Goal: Communication & Community: Answer question/provide support

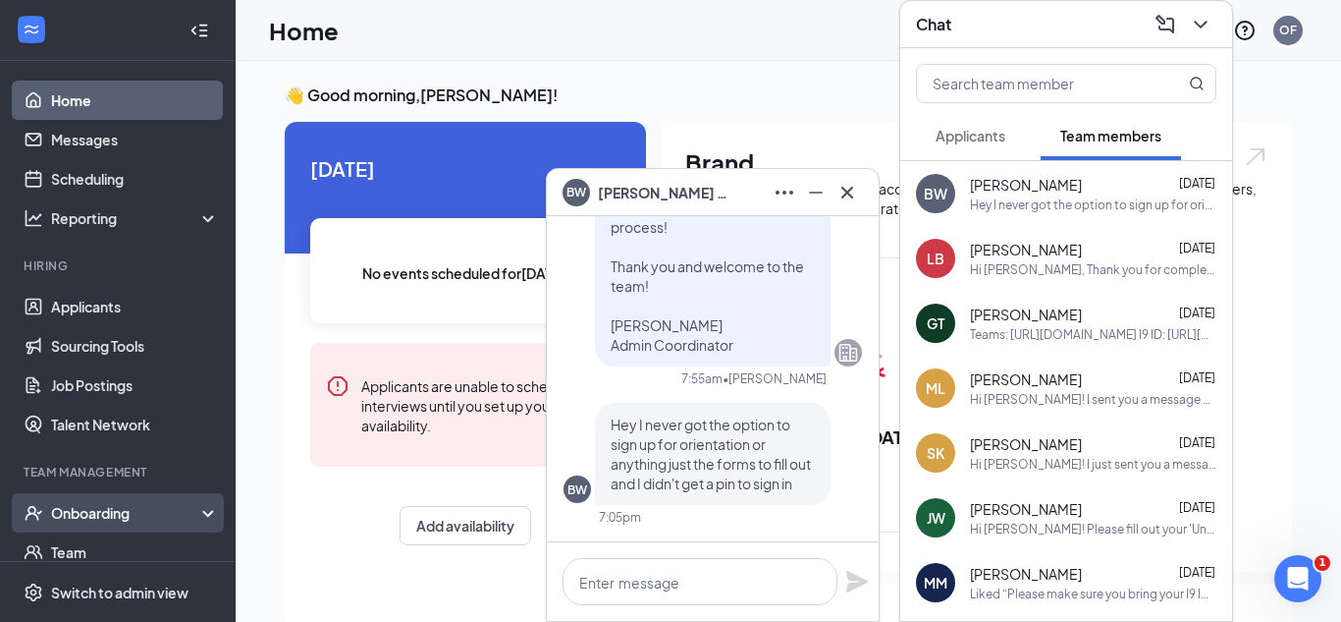
click at [76, 527] on div "Onboarding" at bounding box center [118, 512] width 236 height 39
click at [77, 553] on link "Overview" at bounding box center [135, 551] width 168 height 39
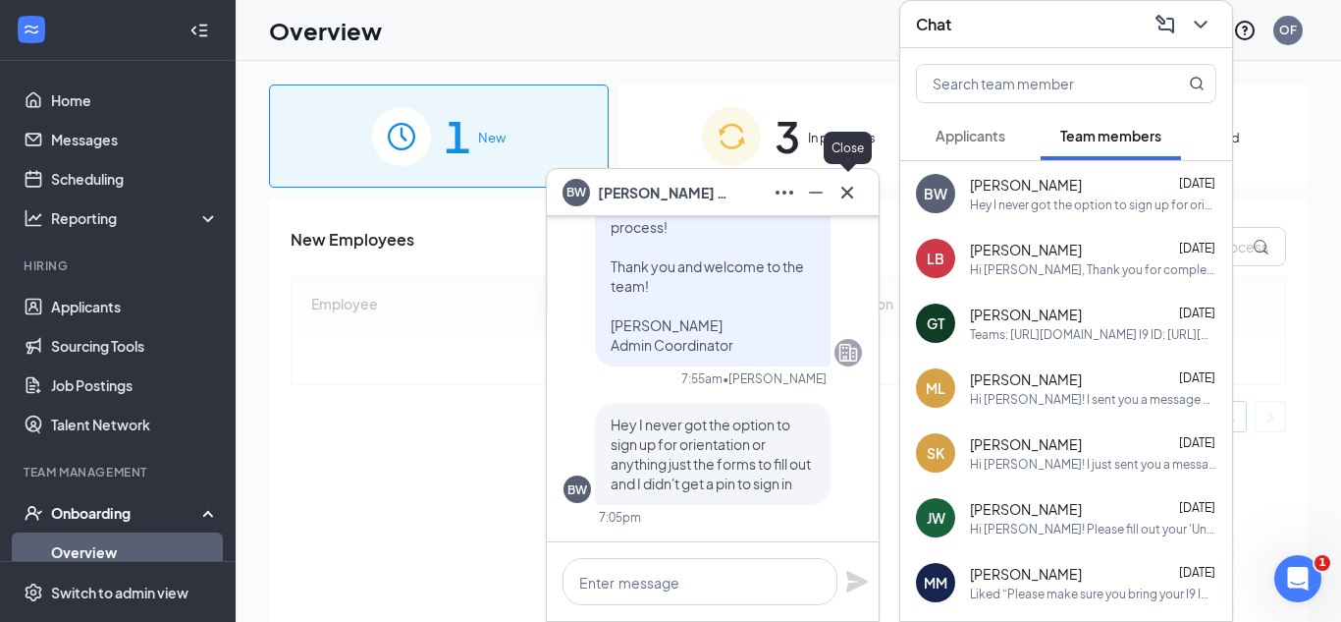
click at [850, 198] on icon "Cross" at bounding box center [848, 193] width 24 height 24
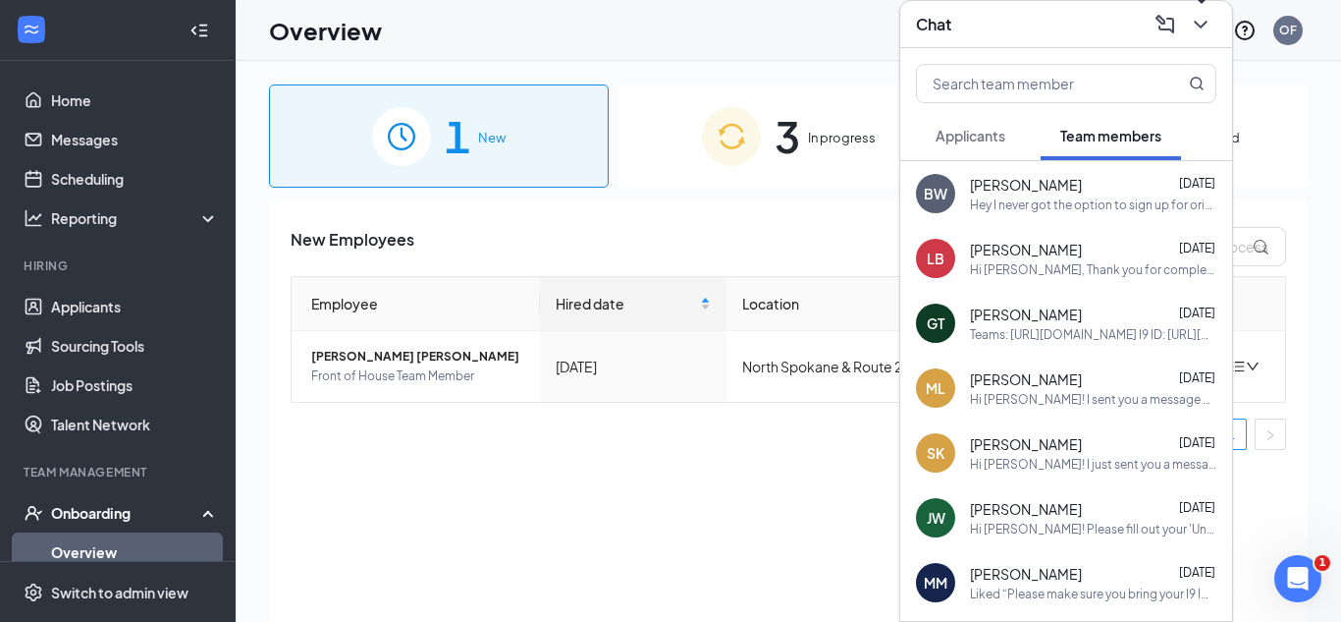
click at [1211, 27] on icon "ChevronDown" at bounding box center [1201, 25] width 24 height 24
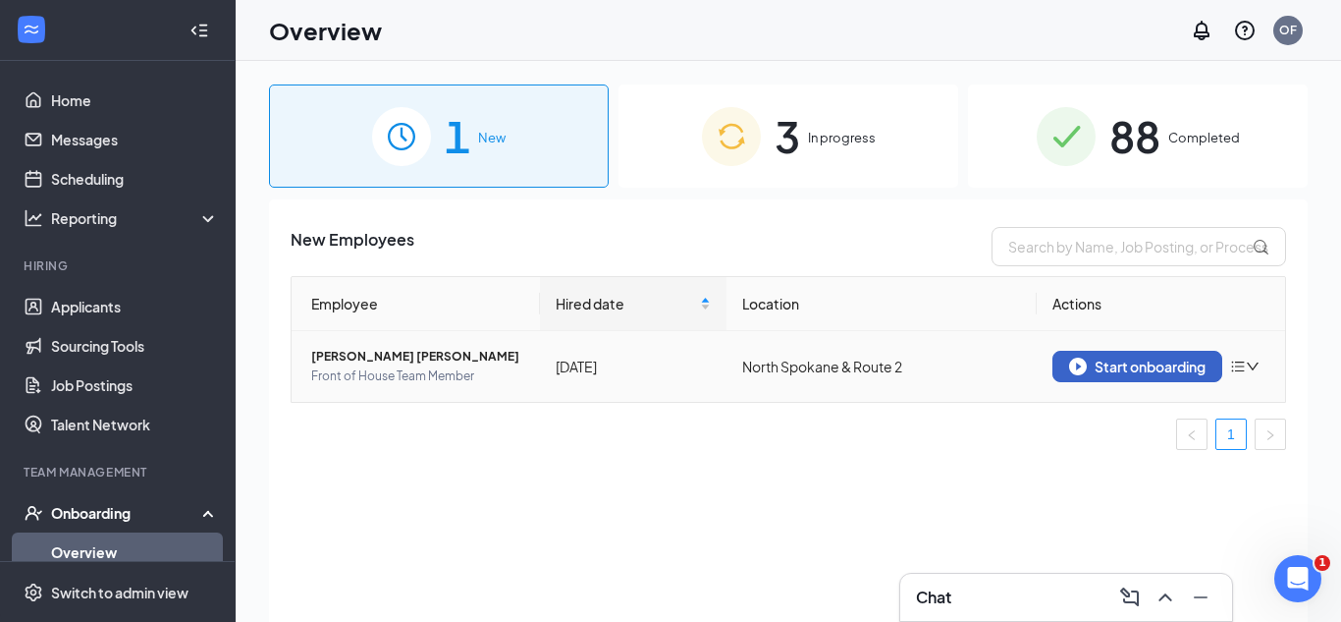
click at [1136, 379] on button "Start onboarding" at bounding box center [1138, 366] width 170 height 31
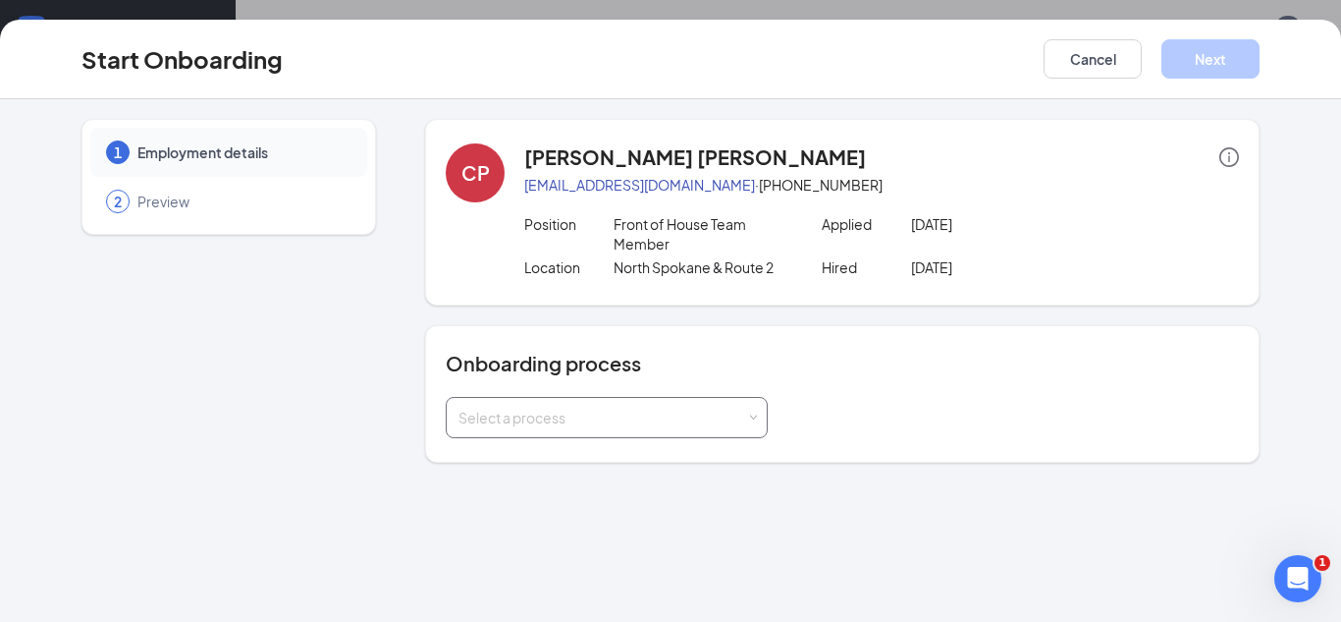
click at [603, 421] on div "Select a process" at bounding box center [603, 418] width 288 height 20
click at [596, 452] on li "New Hire Onboarding" at bounding box center [607, 459] width 322 height 35
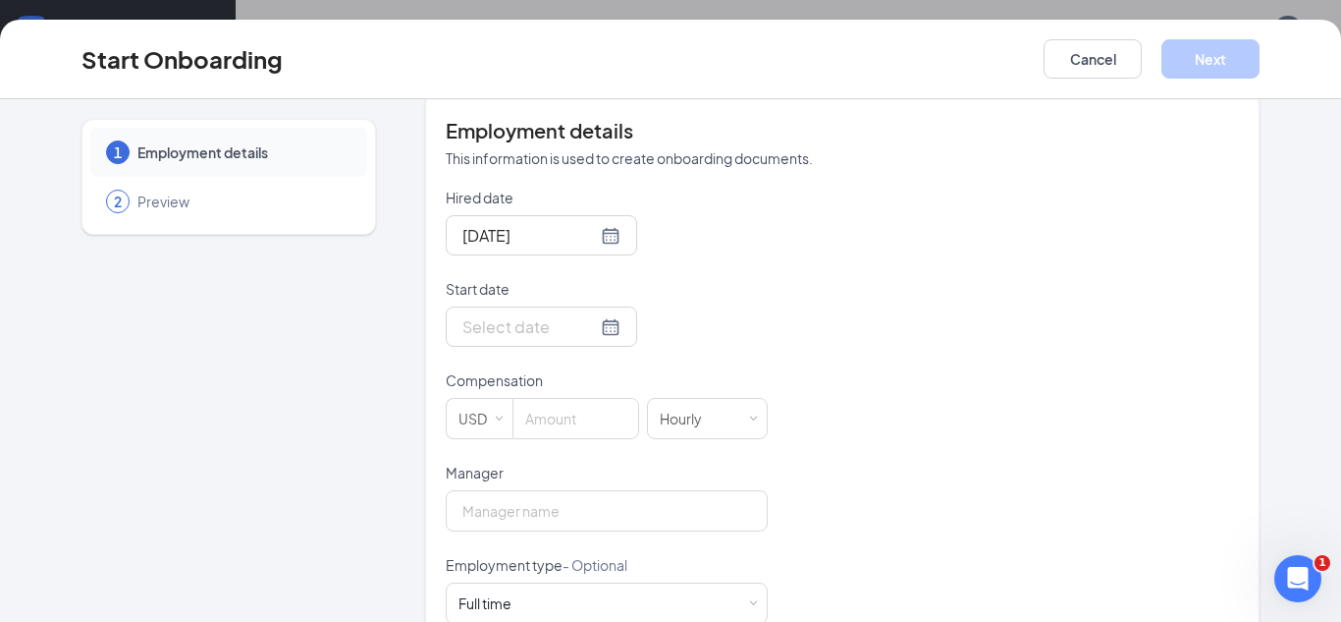
scroll to position [392, 0]
click at [602, 327] on div at bounding box center [542, 324] width 158 height 25
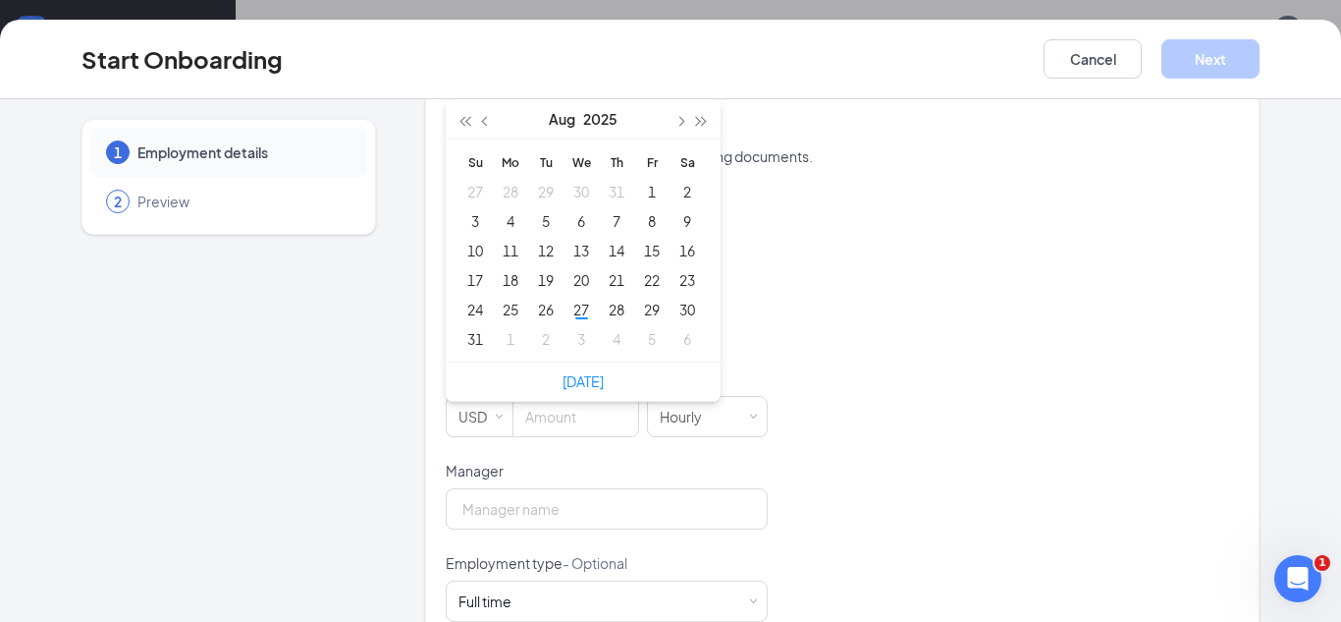
type input "Sep 4, 2025"
click at [620, 342] on div "4" at bounding box center [617, 339] width 24 height 24
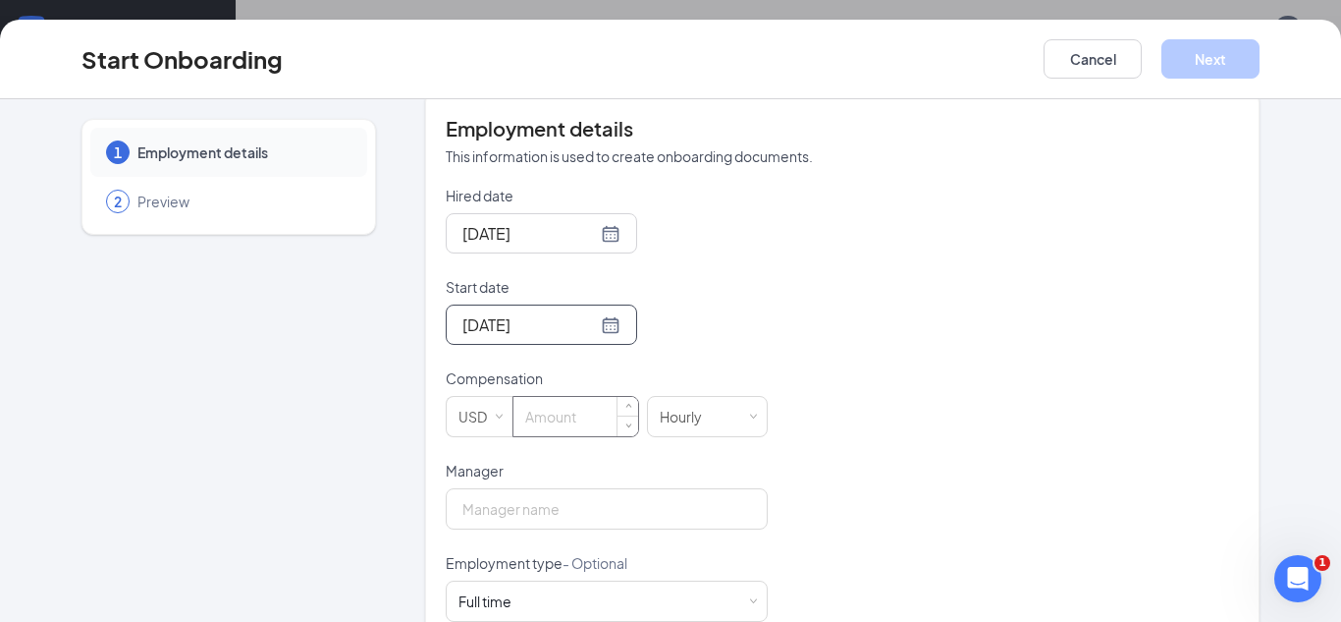
click at [559, 424] on input at bounding box center [576, 416] width 125 height 39
type input "17"
click at [588, 512] on input "Manager" at bounding box center [607, 508] width 322 height 41
type input "Luke Harris"
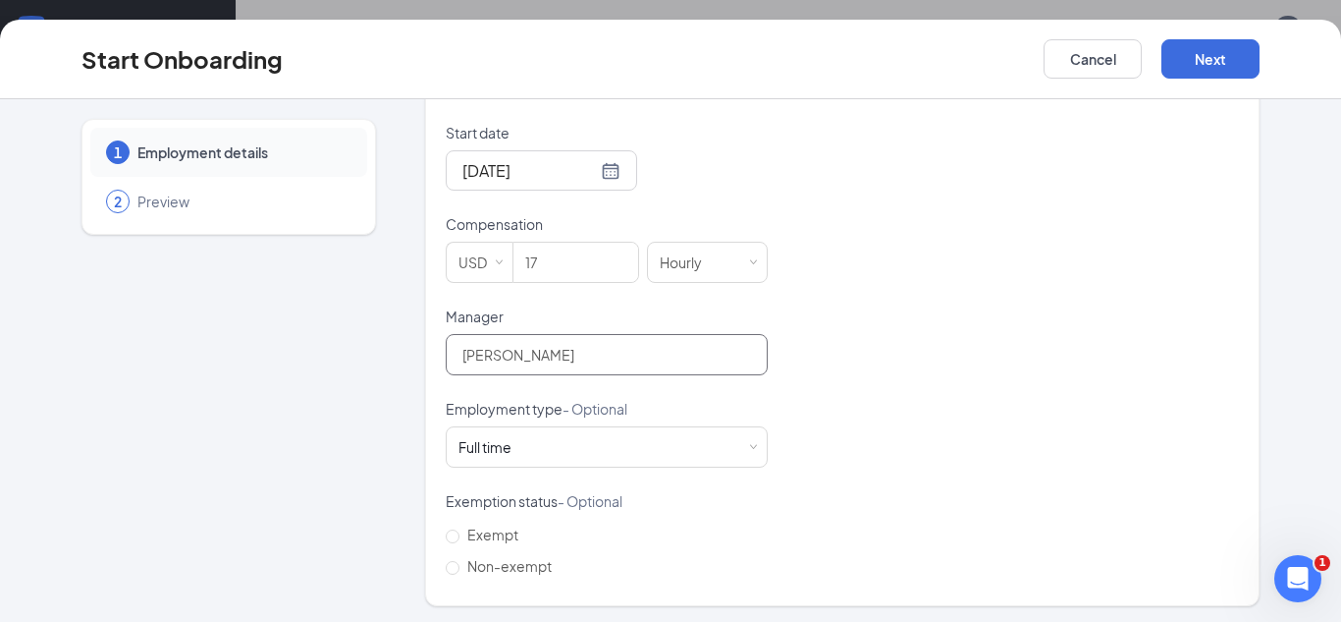
scroll to position [550, 0]
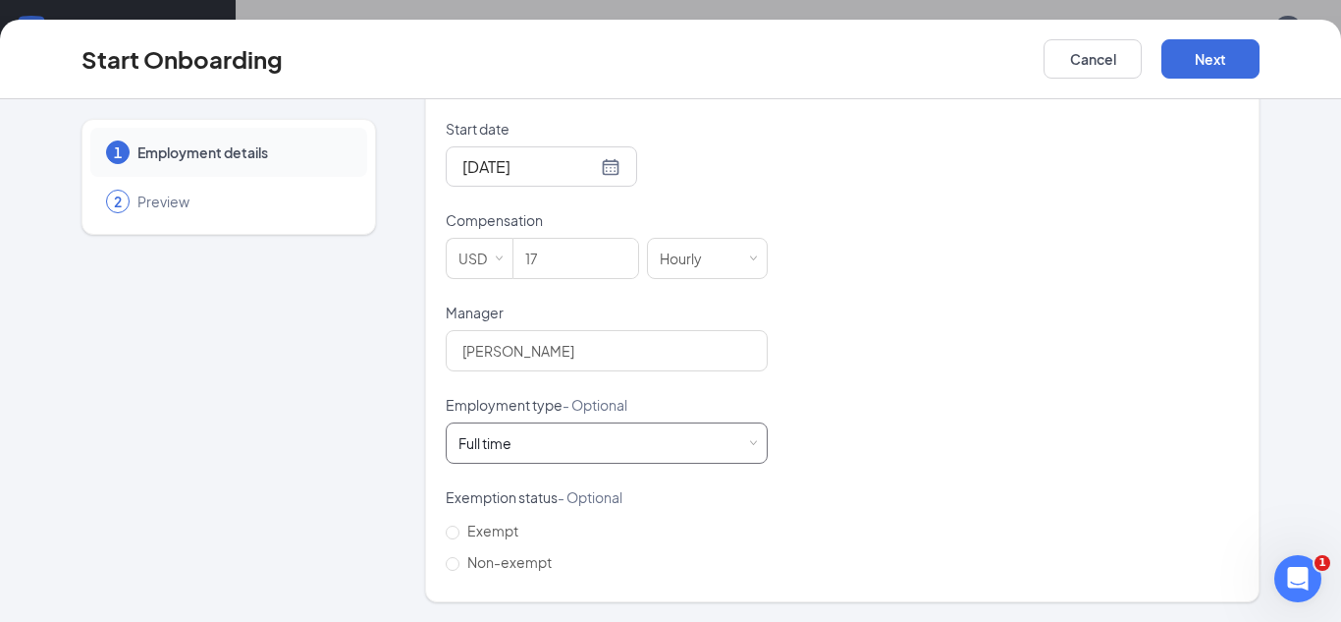
click at [756, 460] on div "Full time Works 30+ hours per week and is reasonably expected to work" at bounding box center [607, 442] width 322 height 41
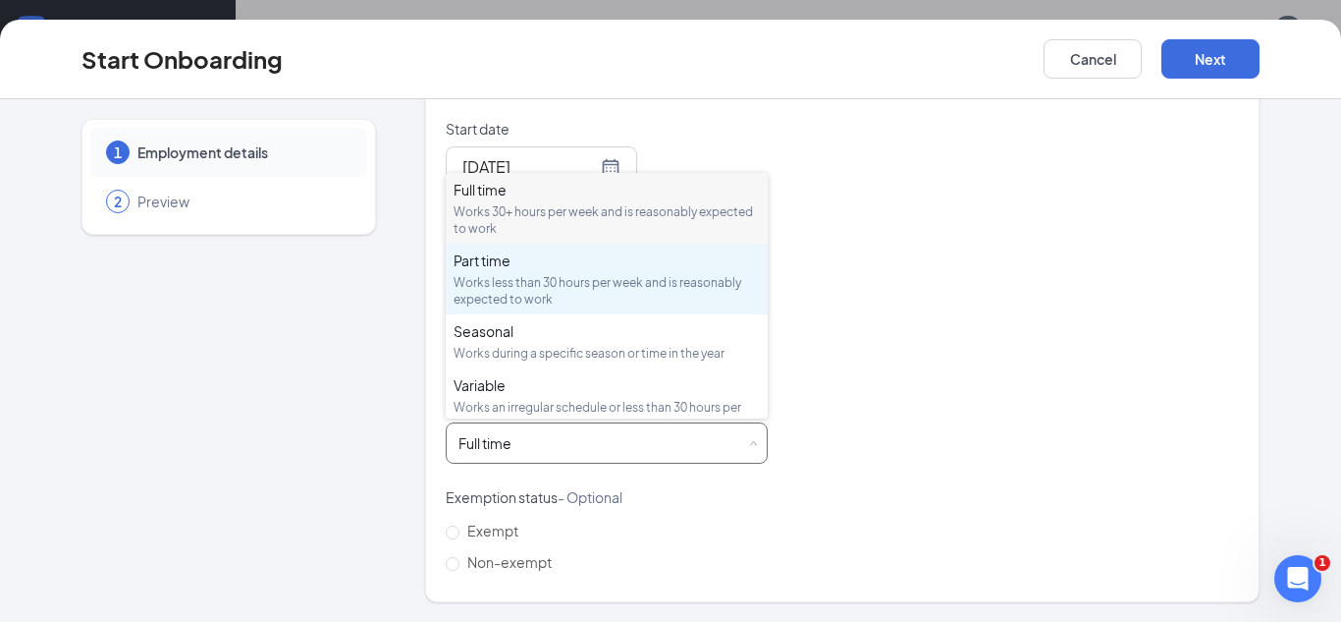
click at [559, 281] on div "Works less than 30 hours per week and is reasonably expected to work" at bounding box center [607, 290] width 306 height 33
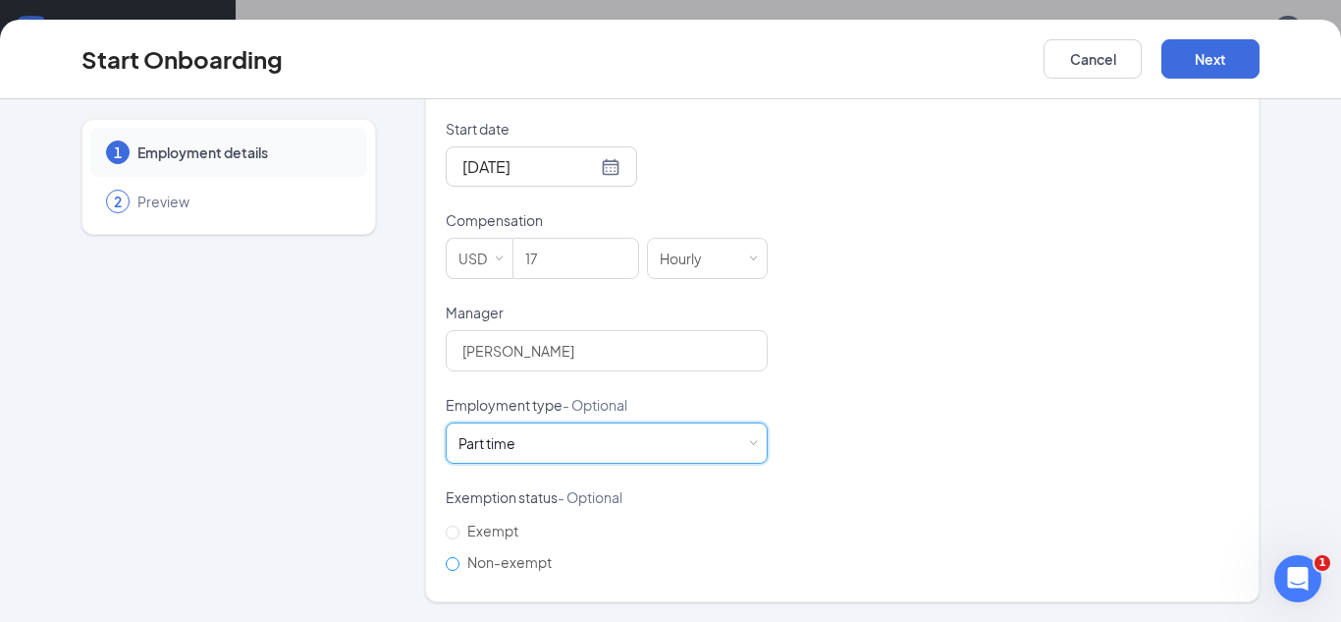
click at [466, 564] on span "Non-exempt" at bounding box center [510, 562] width 100 height 18
click at [460, 564] on input "Non-exempt" at bounding box center [453, 564] width 14 height 14
radio input "true"
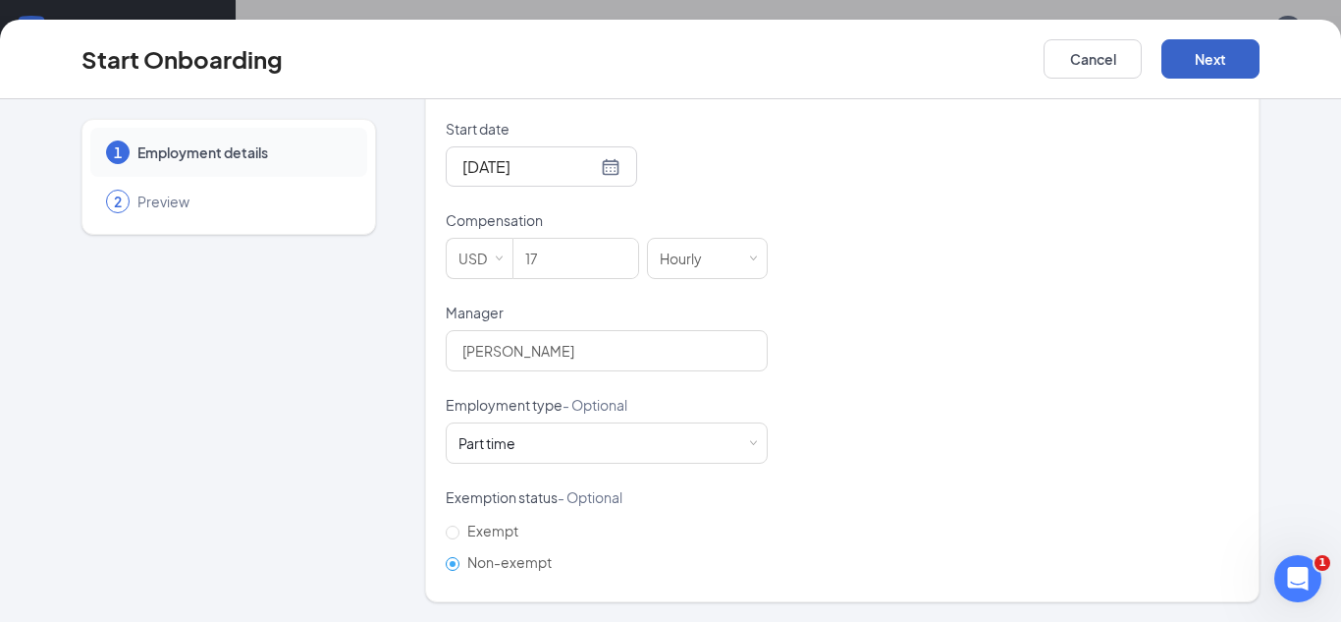
click at [1188, 57] on button "Next" at bounding box center [1211, 58] width 98 height 39
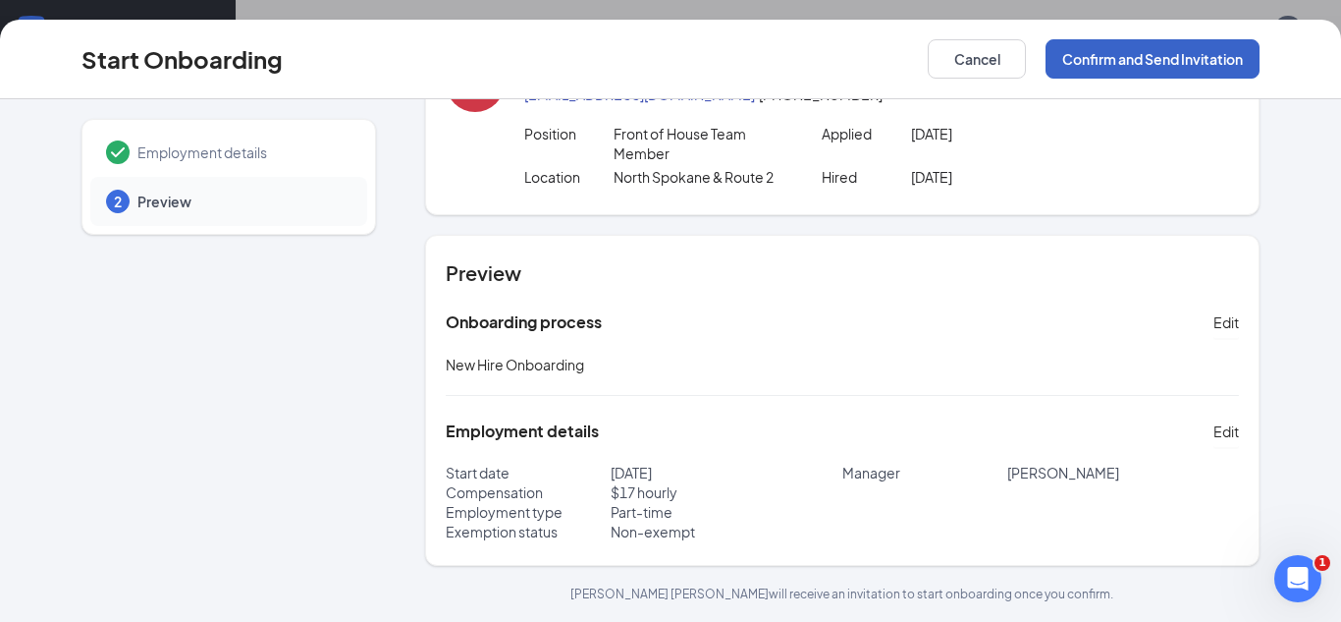
click at [1188, 57] on button "Confirm and Send Invitation" at bounding box center [1153, 58] width 214 height 39
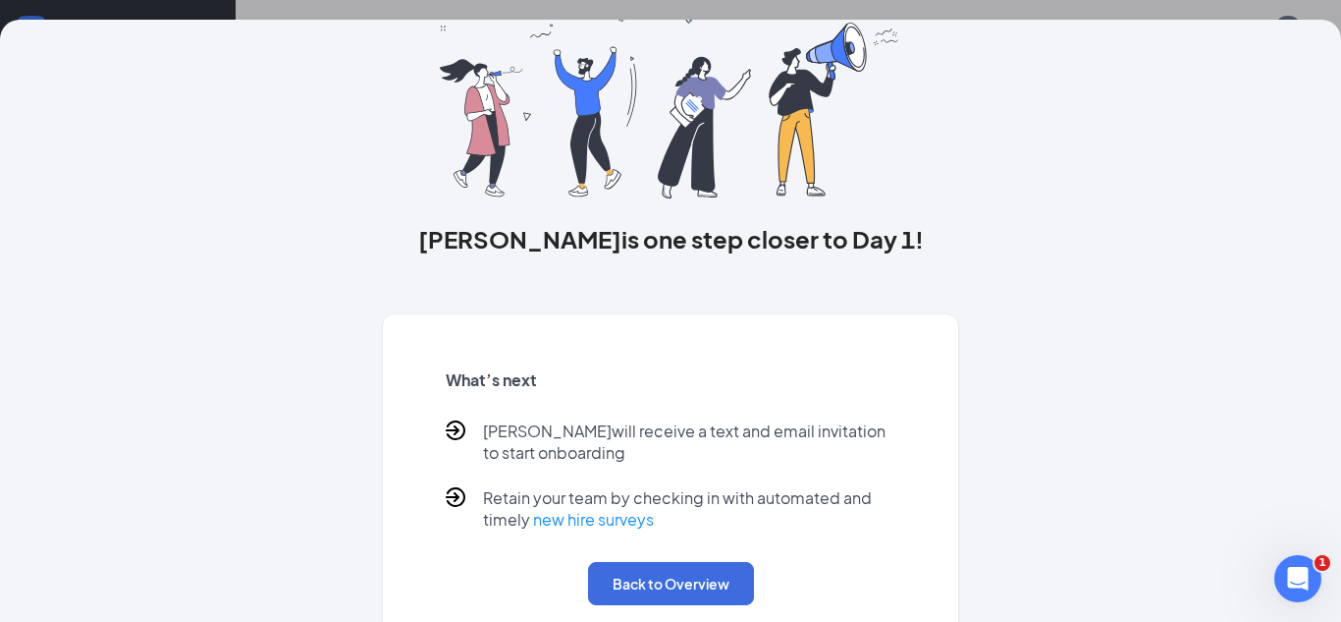
scroll to position [158, 0]
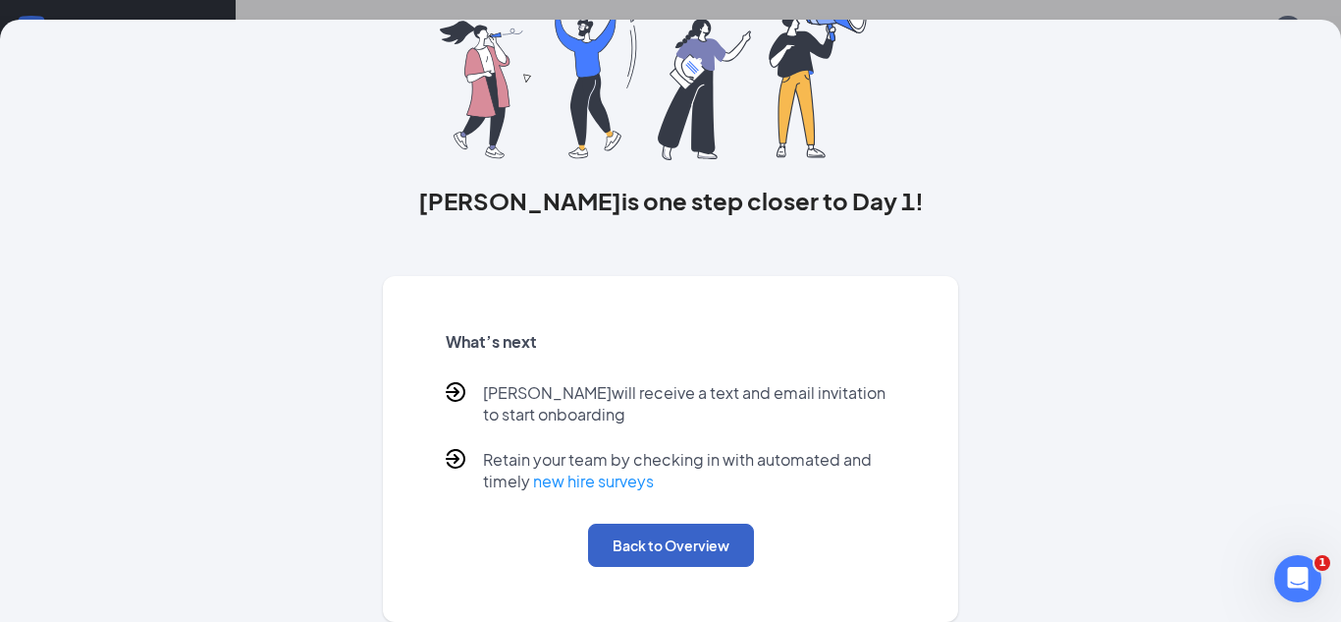
click at [629, 554] on button "Back to Overview" at bounding box center [671, 544] width 166 height 43
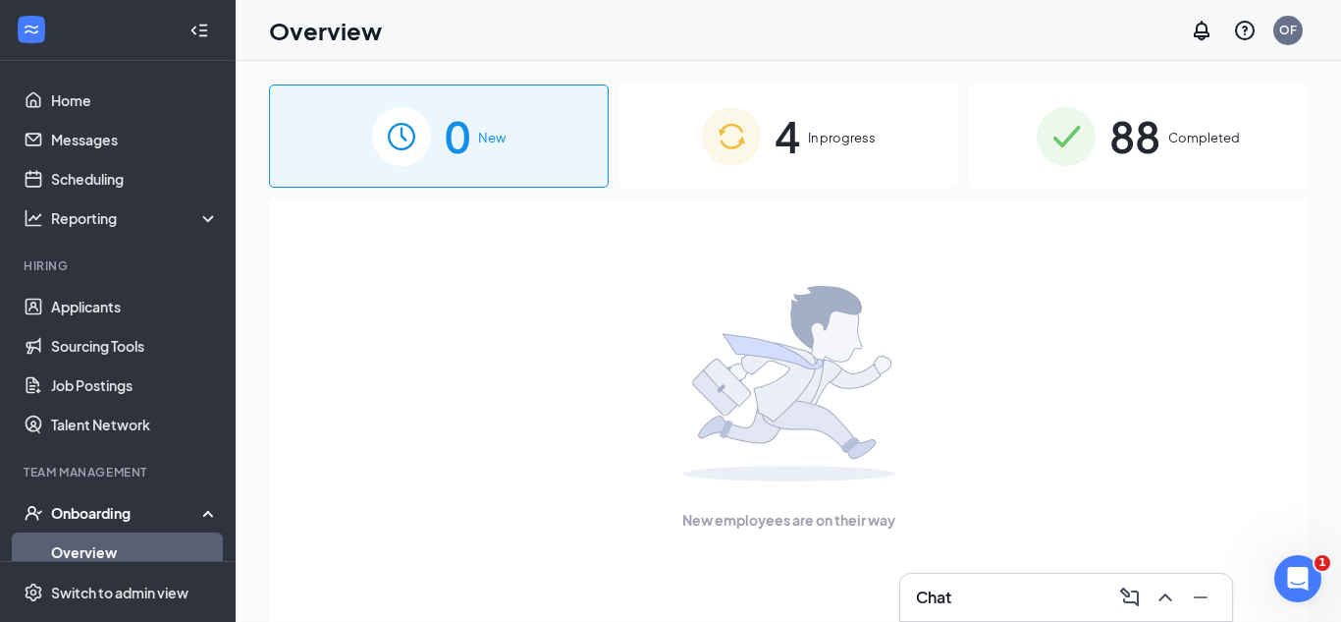
scroll to position [0, 0]
click at [844, 161] on div "4 In progress" at bounding box center [789, 135] width 340 height 103
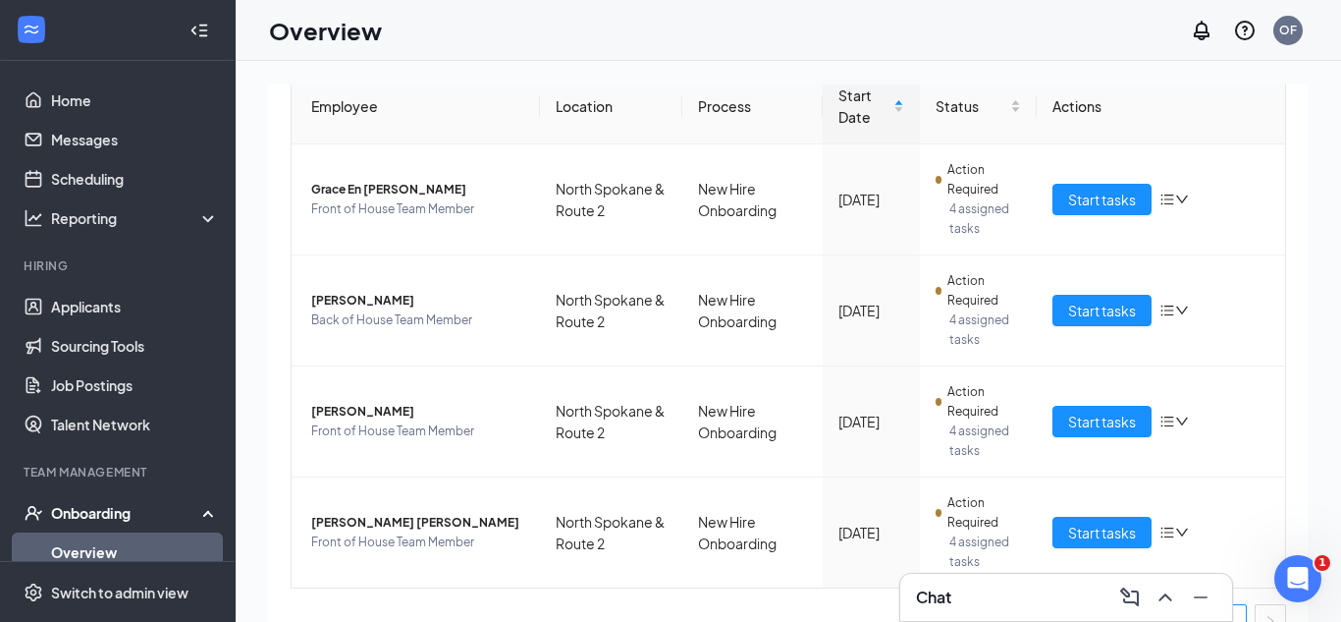
scroll to position [243, 0]
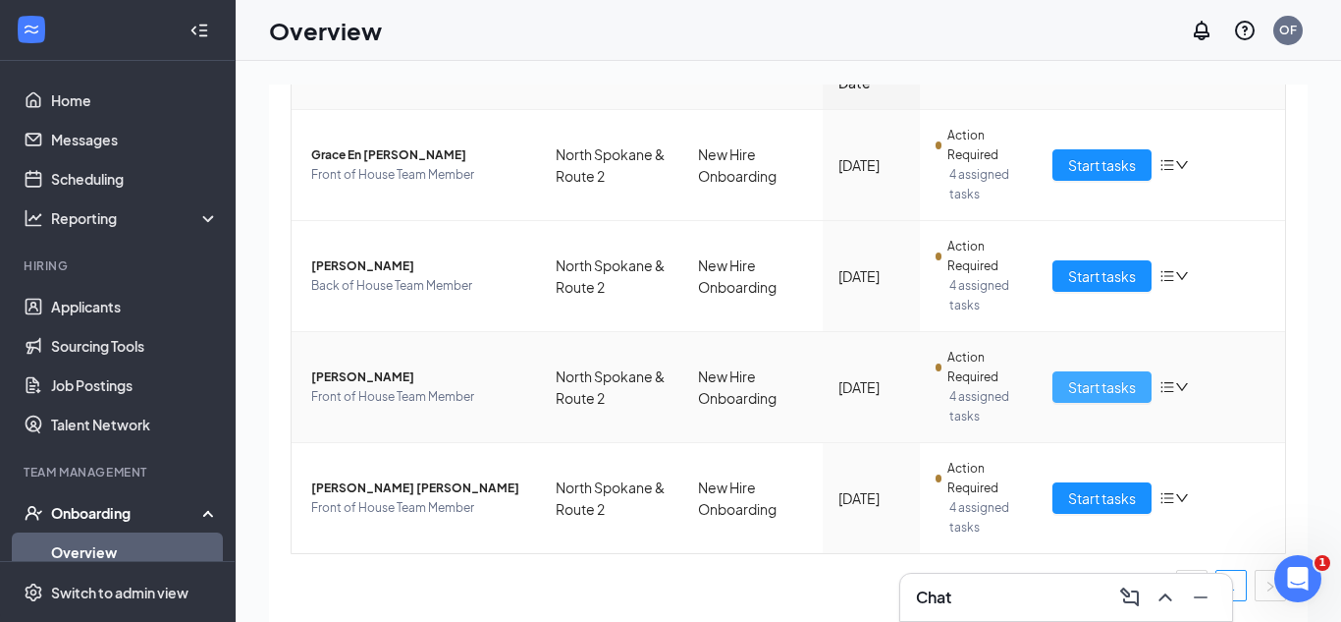
click at [1080, 384] on span "Start tasks" at bounding box center [1102, 387] width 68 height 22
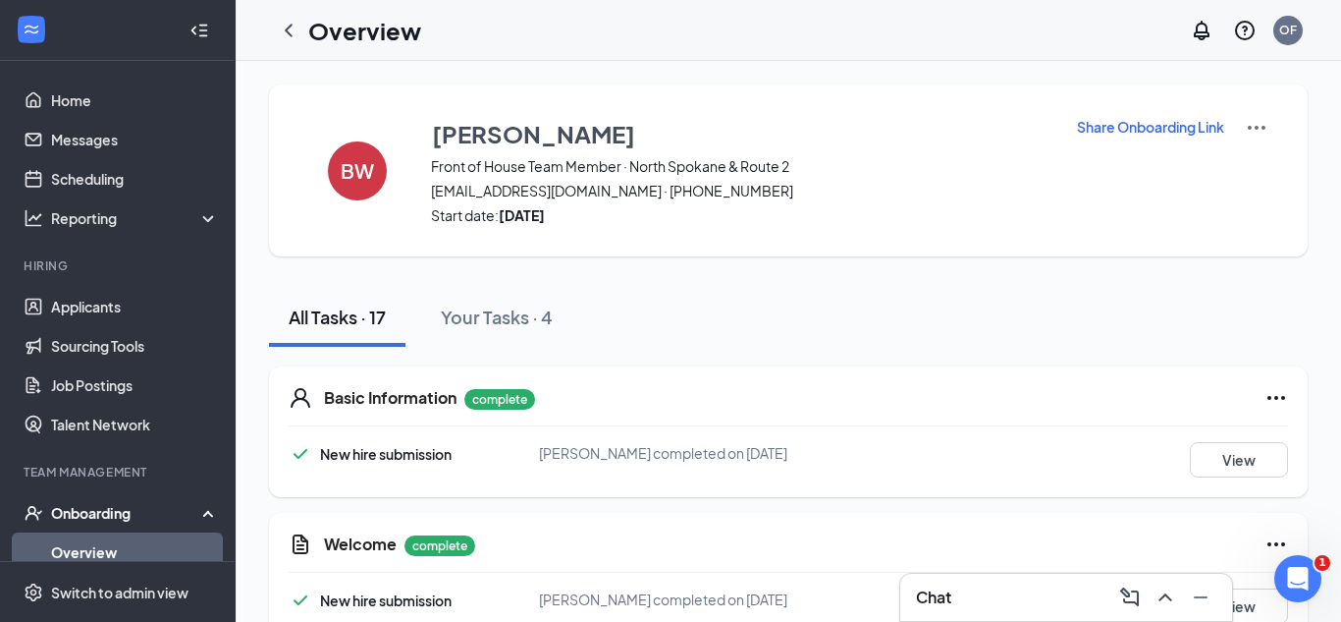
scroll to position [303, 0]
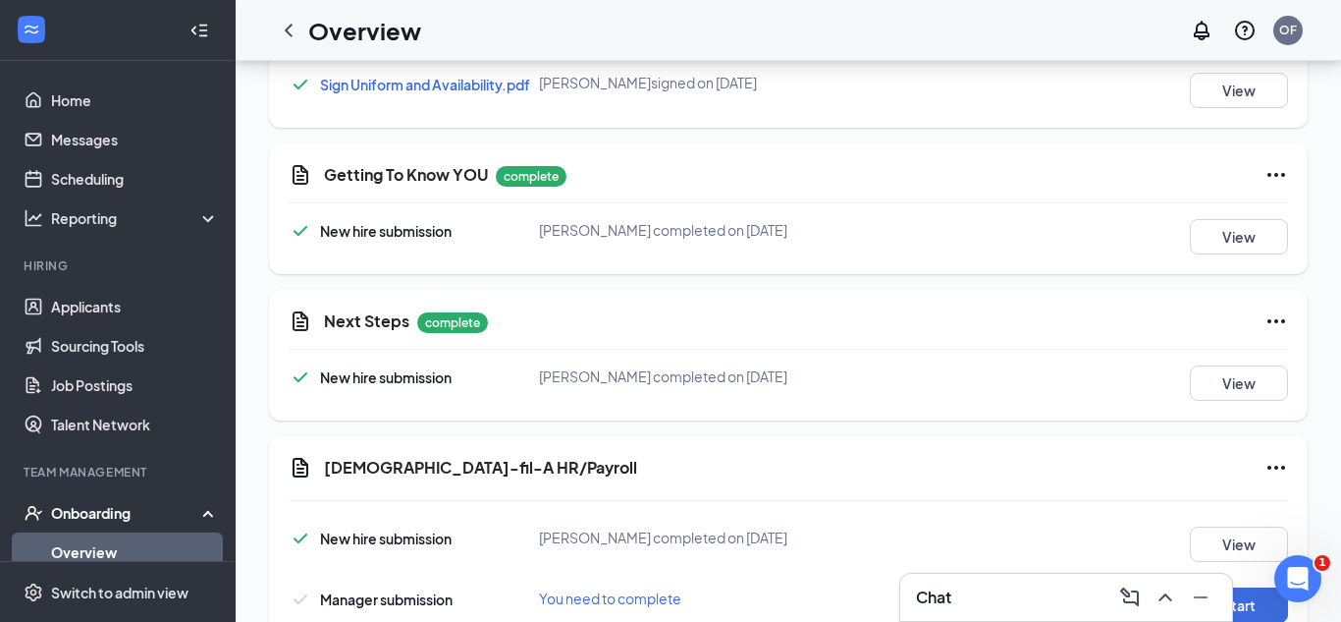
scroll to position [73, 0]
click at [1248, 389] on button "View" at bounding box center [1239, 383] width 98 height 35
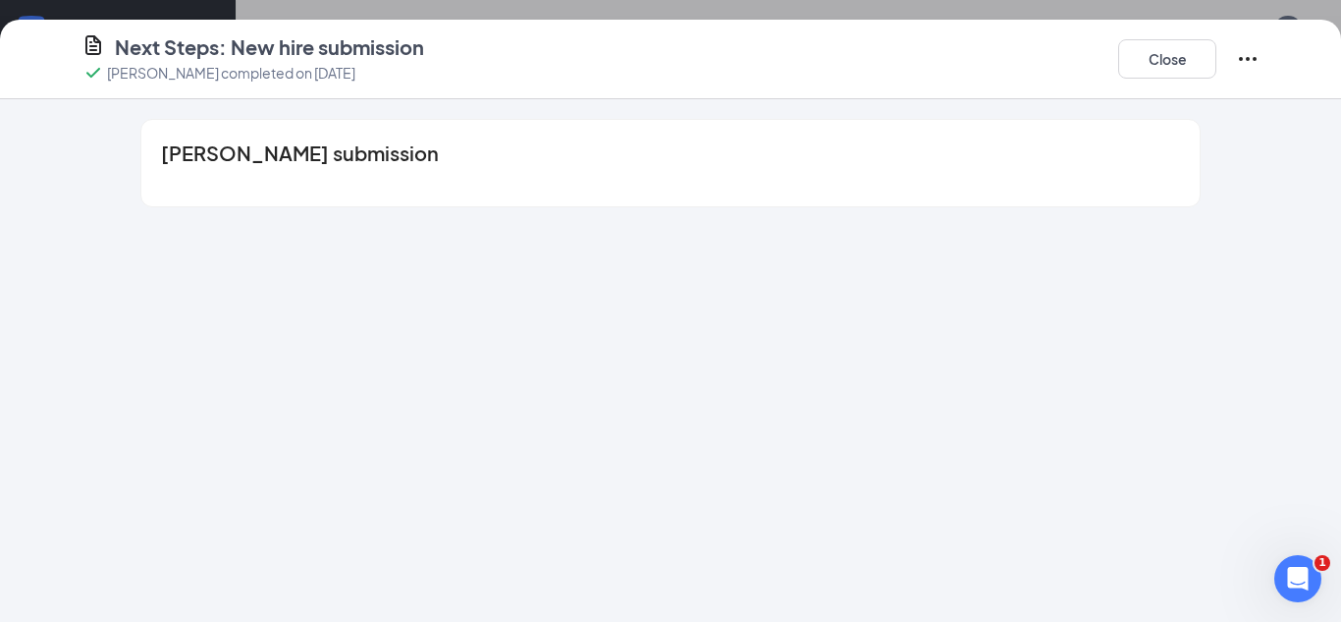
scroll to position [1773, 0]
click at [1238, 53] on icon "Ellipses" at bounding box center [1248, 59] width 24 height 24
click at [1179, 69] on button "Close" at bounding box center [1167, 58] width 98 height 39
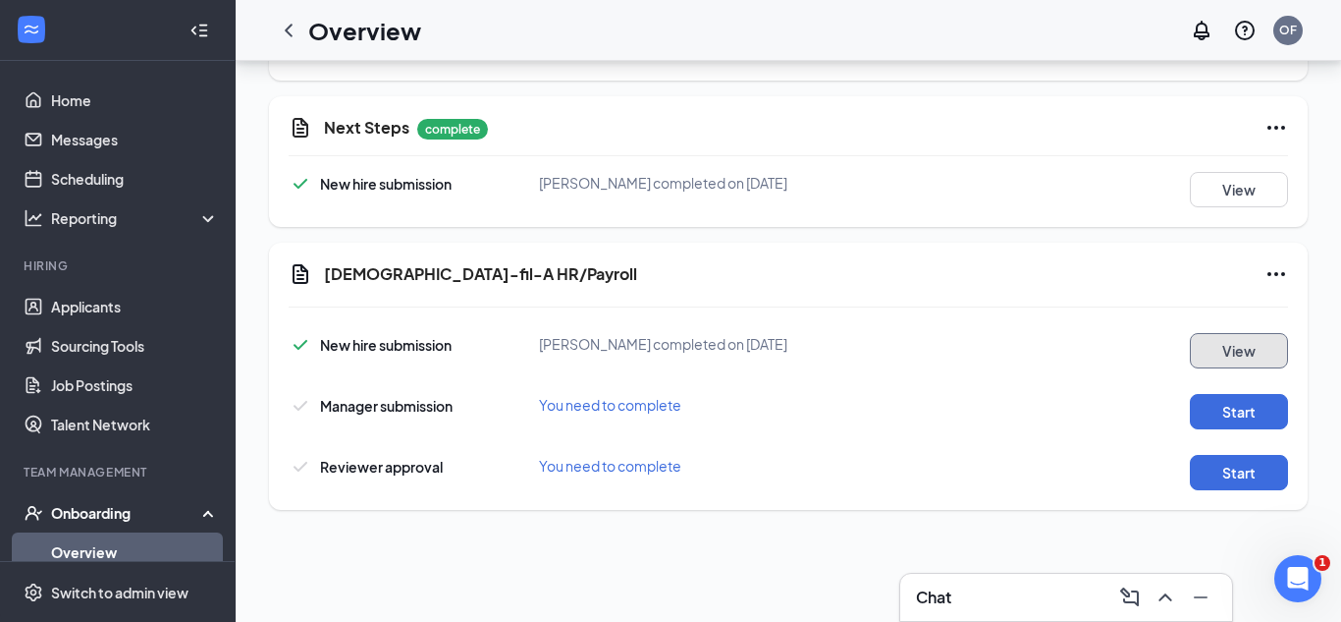
click at [1215, 353] on button "View" at bounding box center [1239, 350] width 98 height 35
click at [1244, 192] on button "View" at bounding box center [1239, 189] width 98 height 35
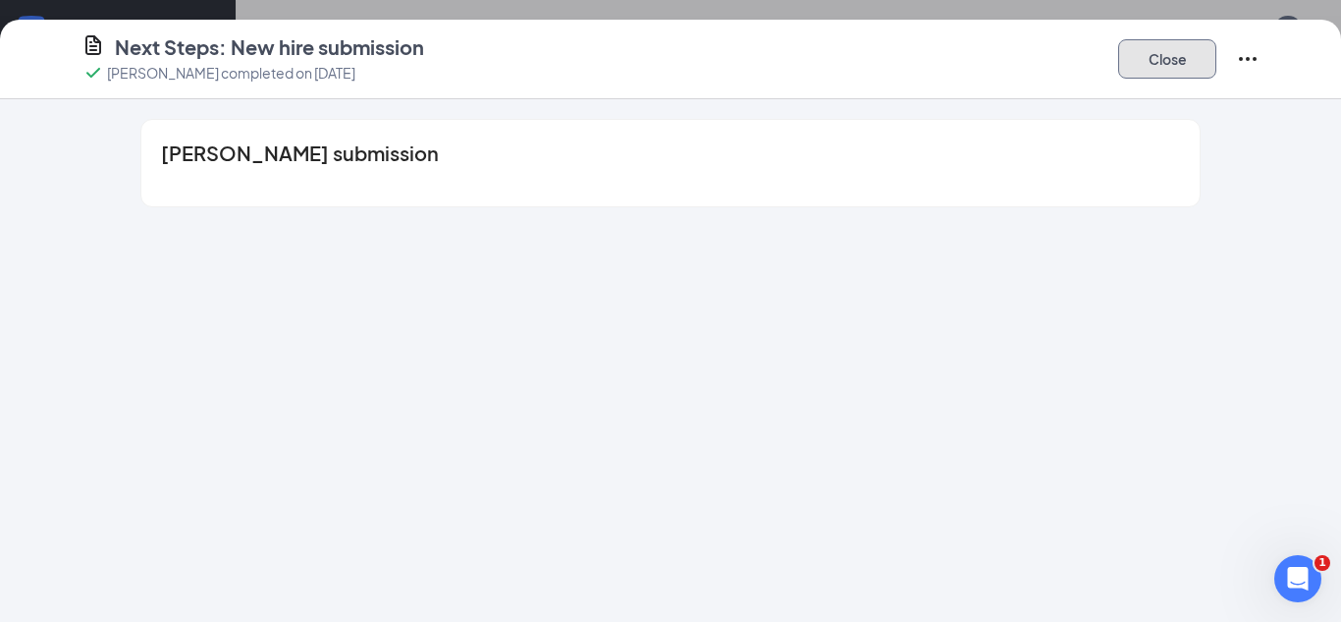
click at [1139, 59] on button "Close" at bounding box center [1167, 58] width 98 height 39
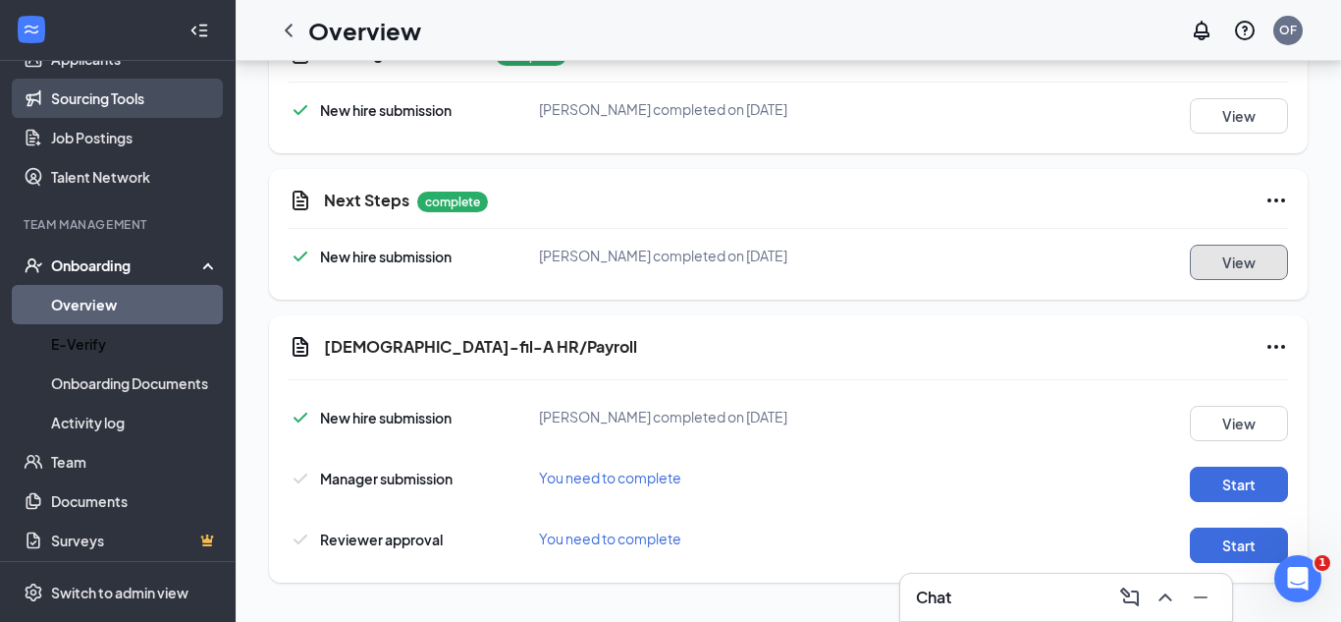
scroll to position [254, 0]
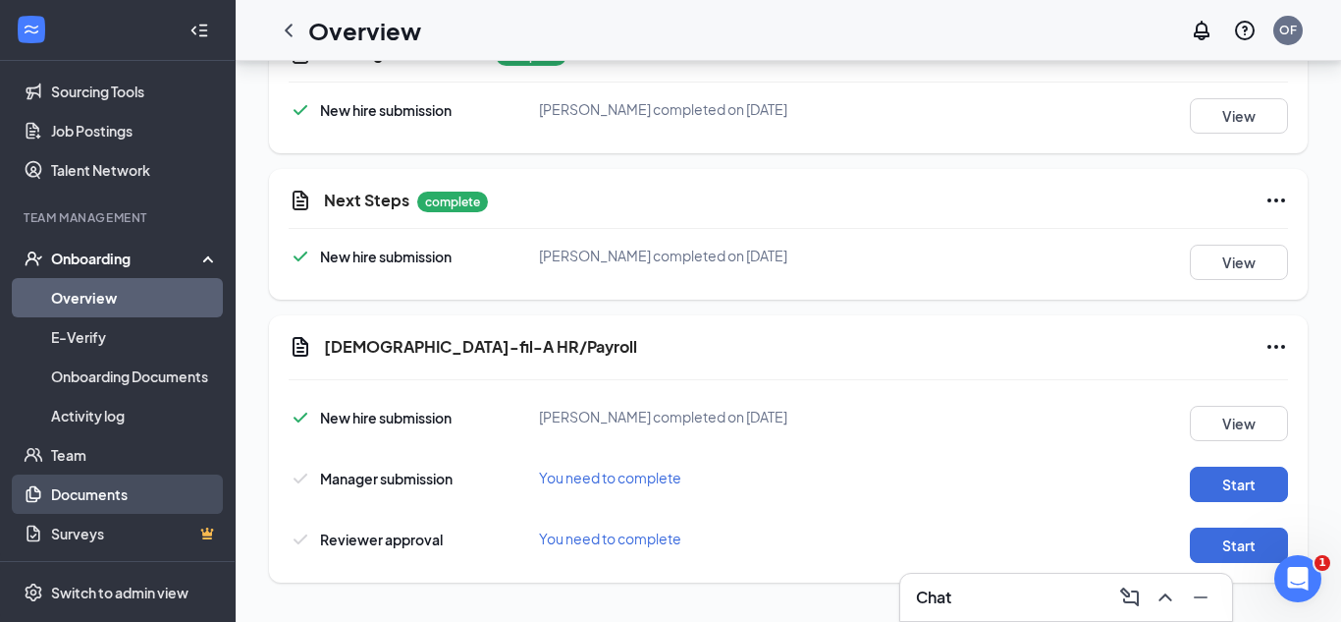
click at [106, 499] on link "Documents" at bounding box center [135, 493] width 168 height 39
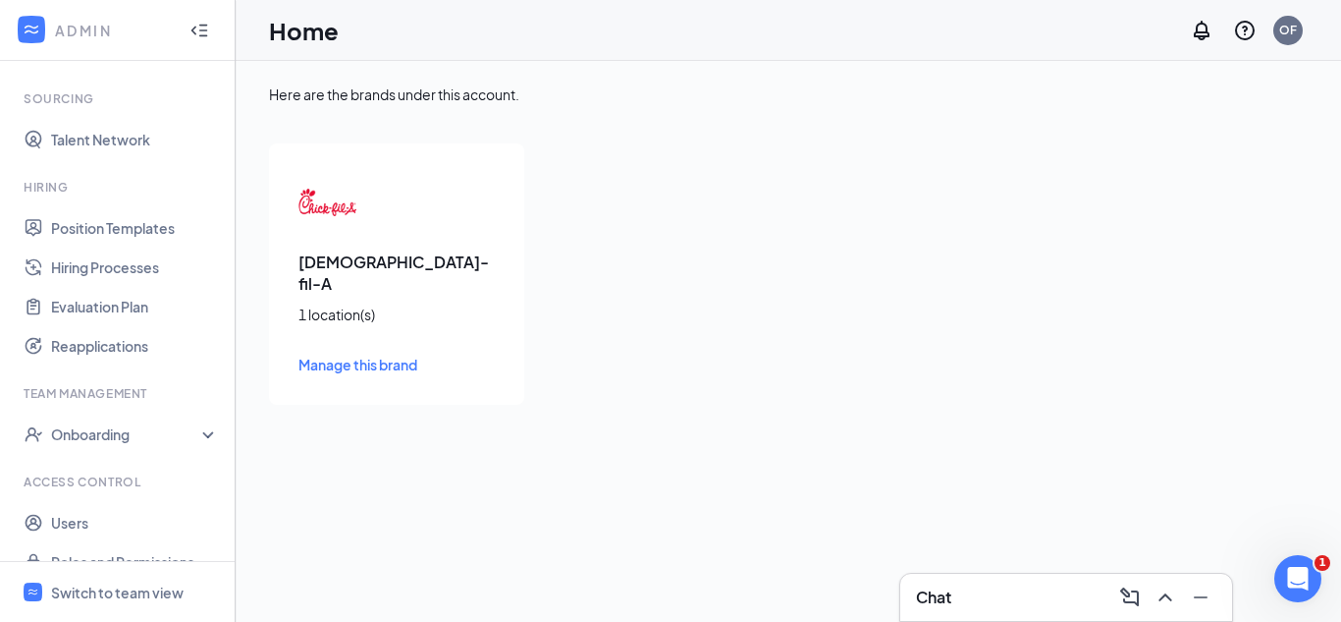
scroll to position [362, 0]
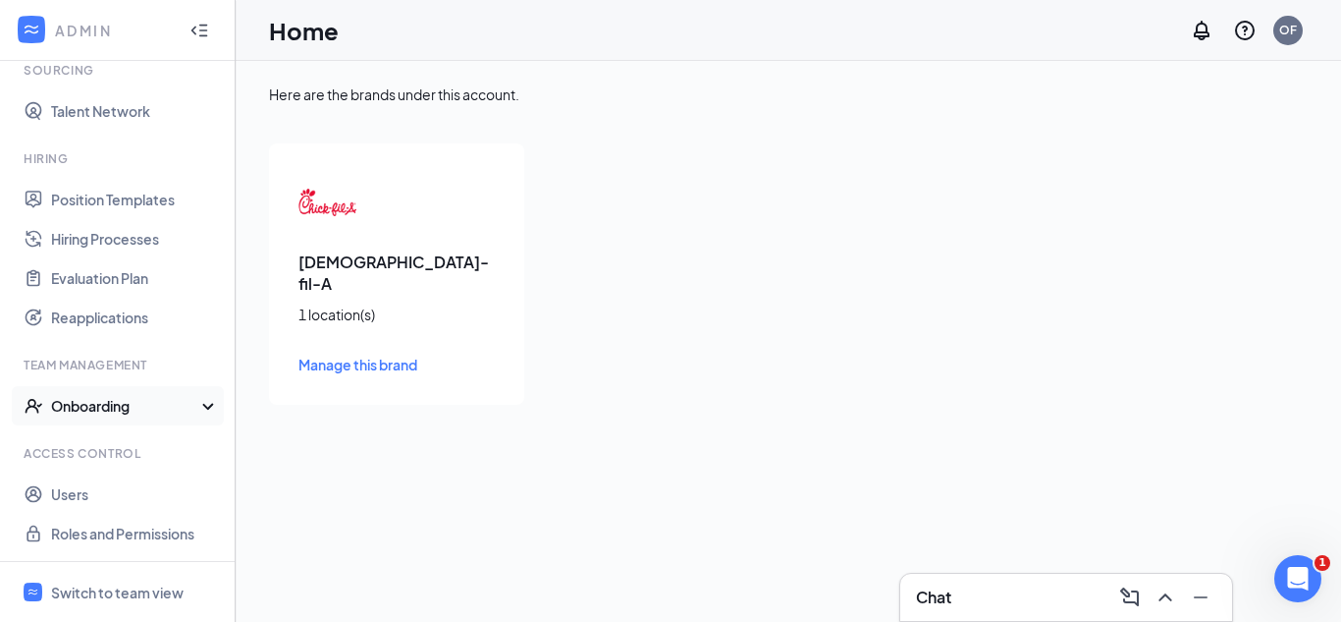
click at [170, 405] on div "Onboarding" at bounding box center [126, 406] width 151 height 20
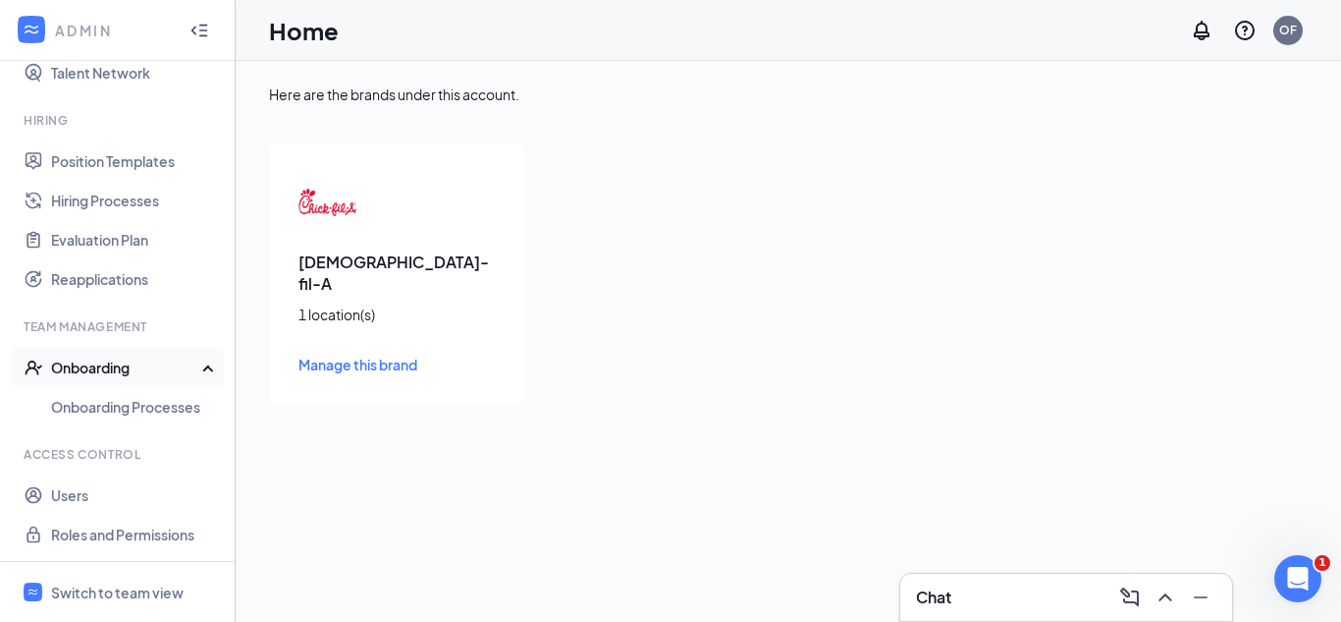
scroll to position [402, 0]
click at [170, 405] on link "Onboarding Processes" at bounding box center [135, 405] width 168 height 39
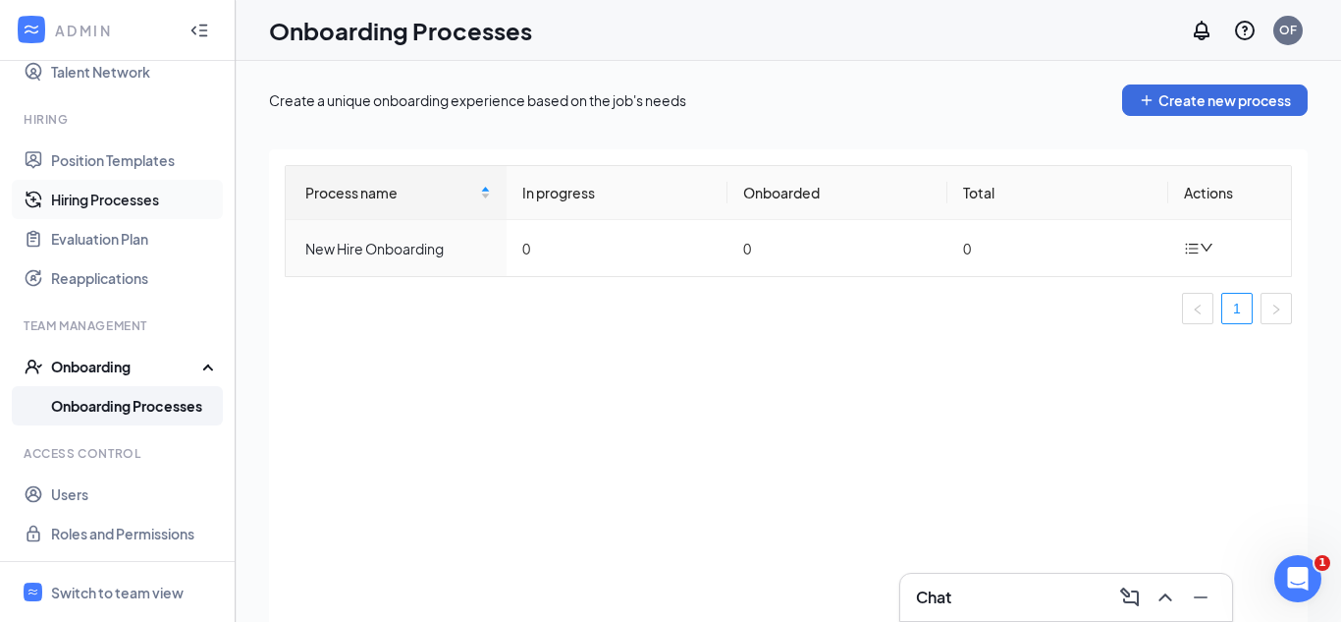
click at [136, 195] on link "Hiring Processes" at bounding box center [135, 199] width 168 height 39
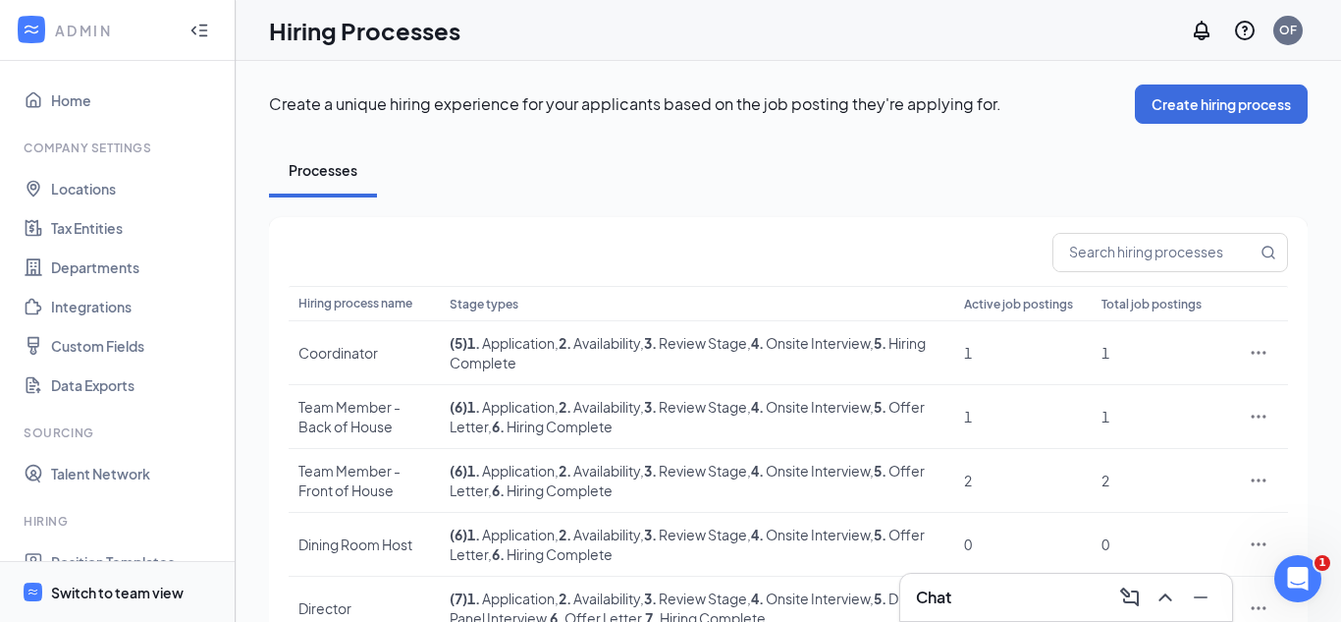
click at [99, 590] on div "Switch to team view" at bounding box center [117, 592] width 133 height 20
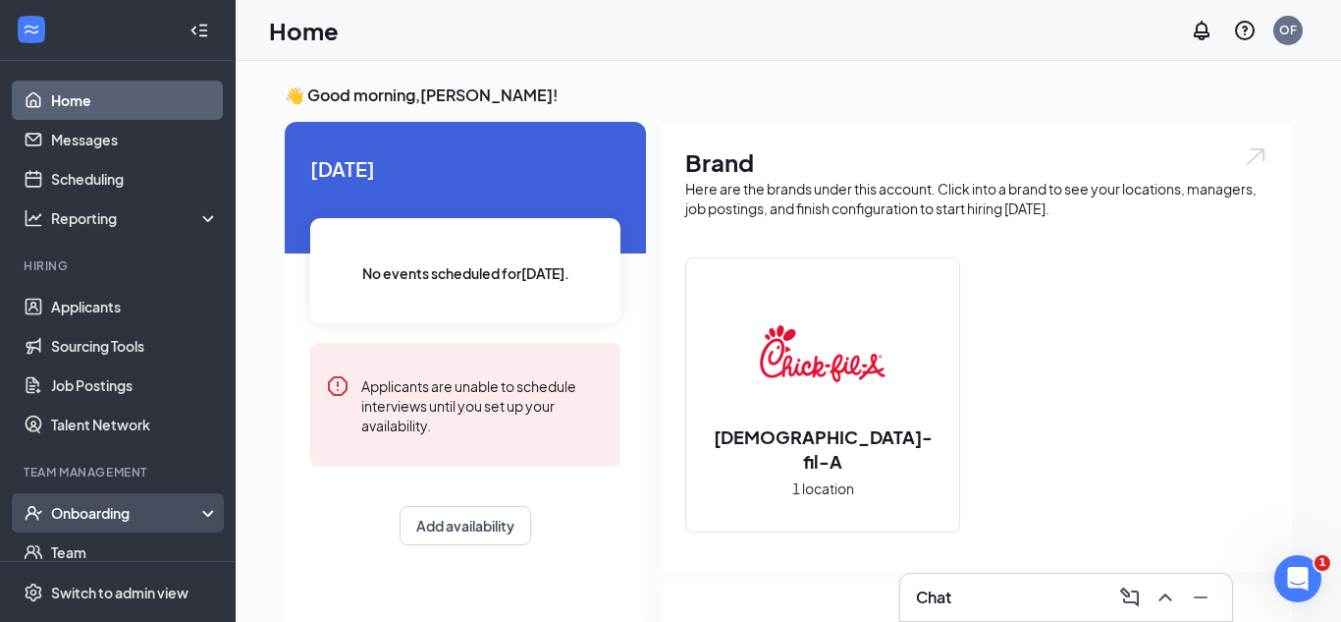
click at [123, 513] on div "Onboarding" at bounding box center [126, 513] width 151 height 20
click at [98, 546] on link "Overview" at bounding box center [135, 551] width 168 height 39
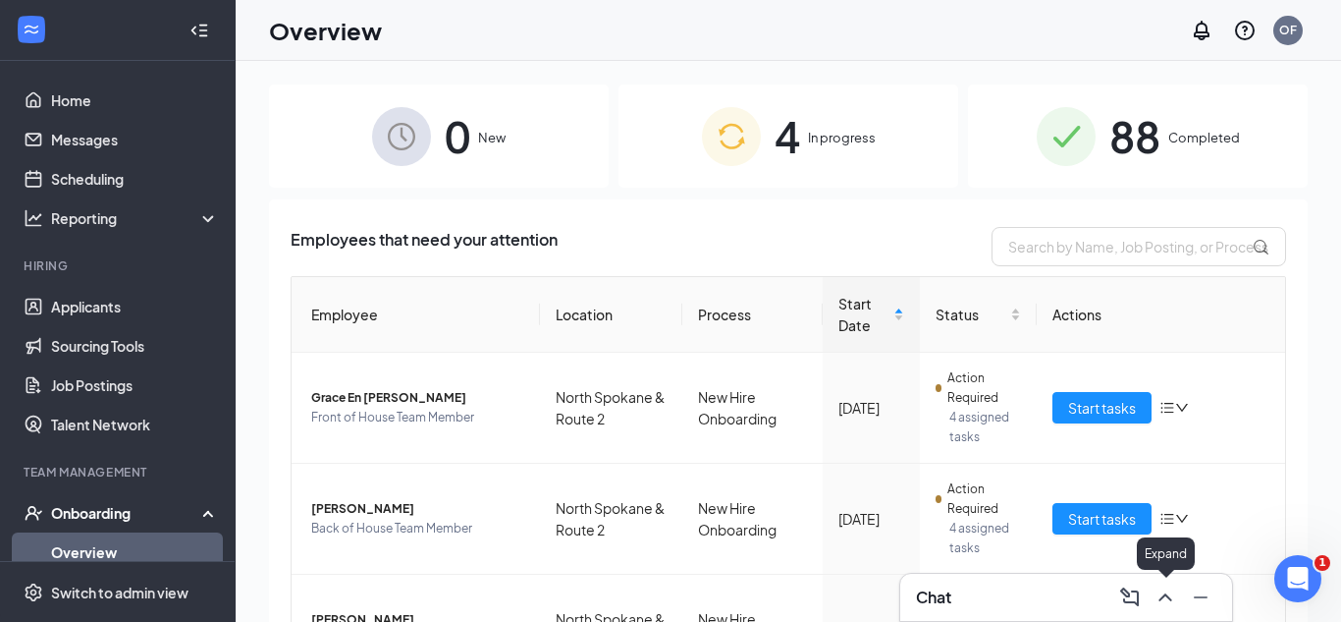
click at [1167, 592] on icon "ChevronUp" at bounding box center [1166, 597] width 24 height 24
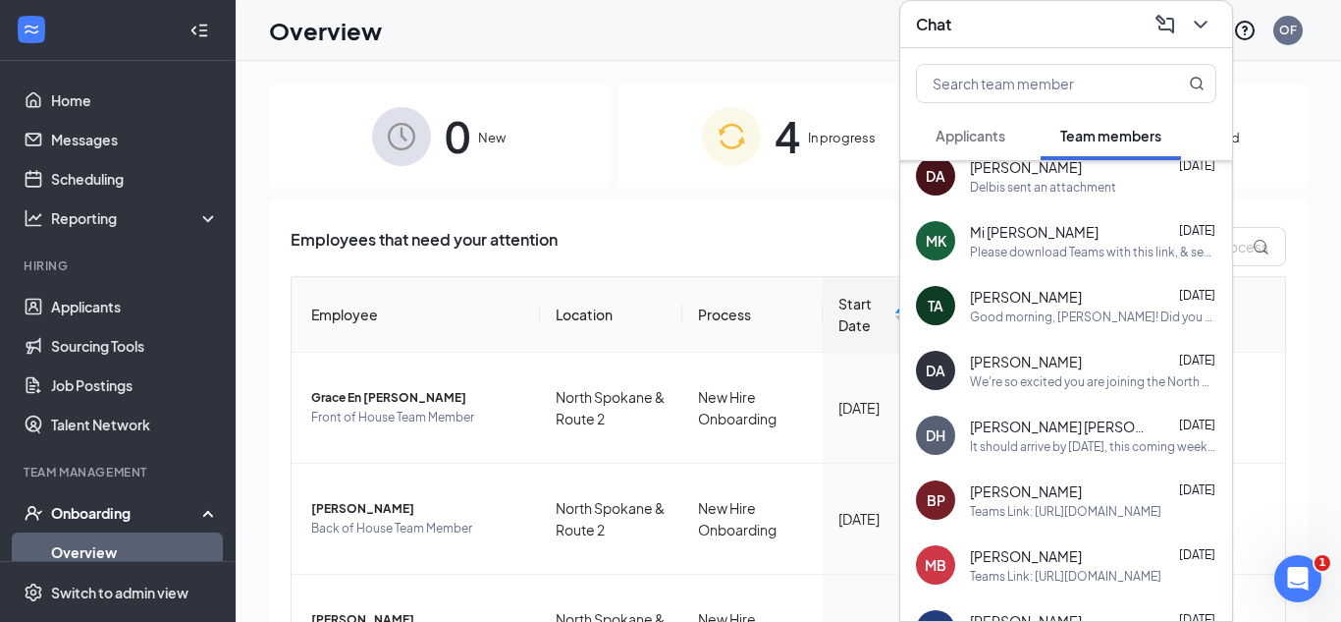
scroll to position [541, 0]
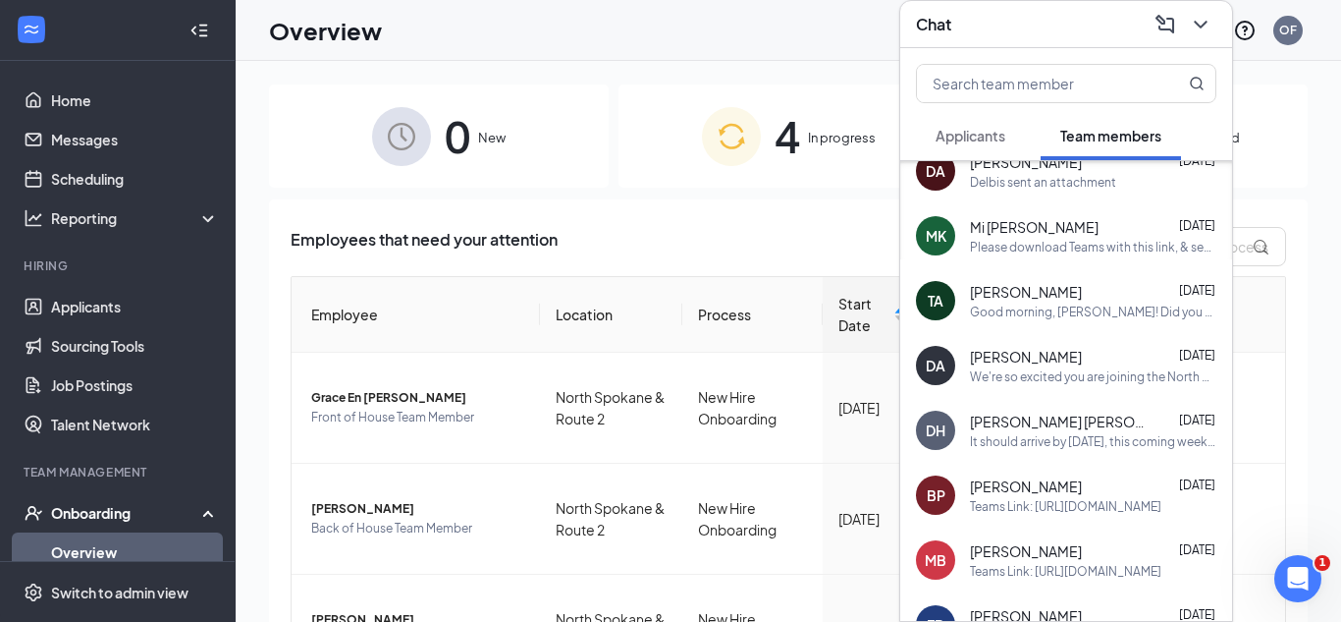
click at [1088, 509] on div "Teams Link: [URL][DOMAIN_NAME]" at bounding box center [1065, 506] width 191 height 17
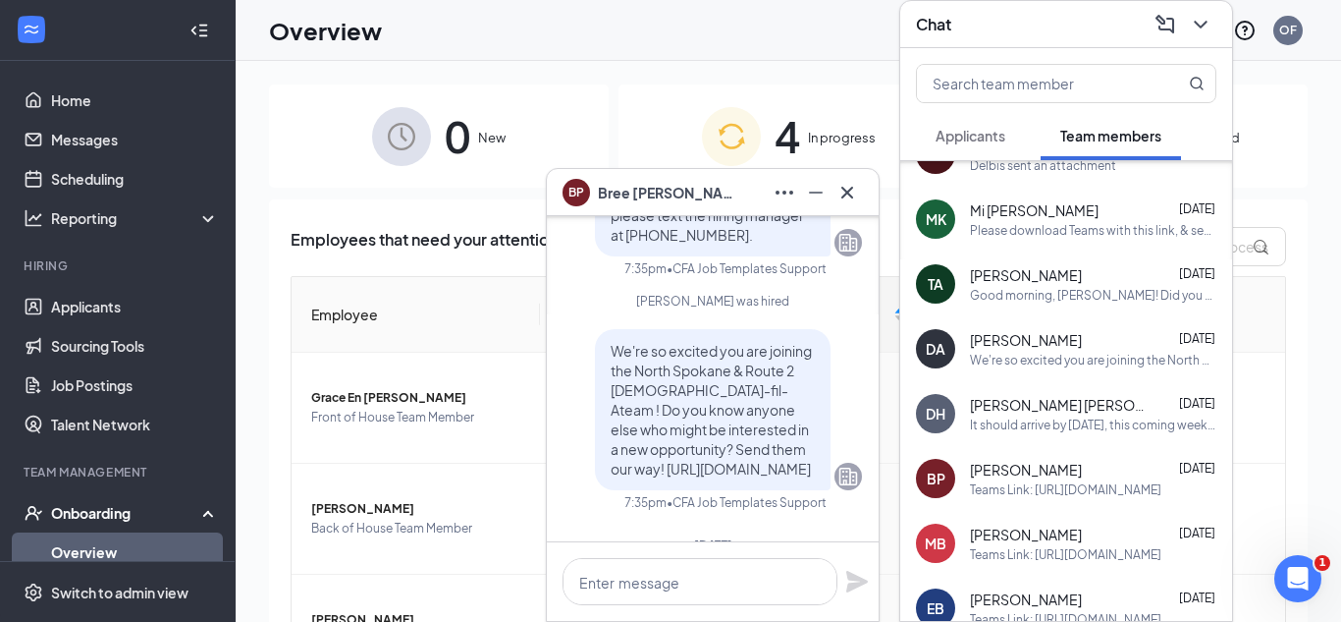
scroll to position [641, 0]
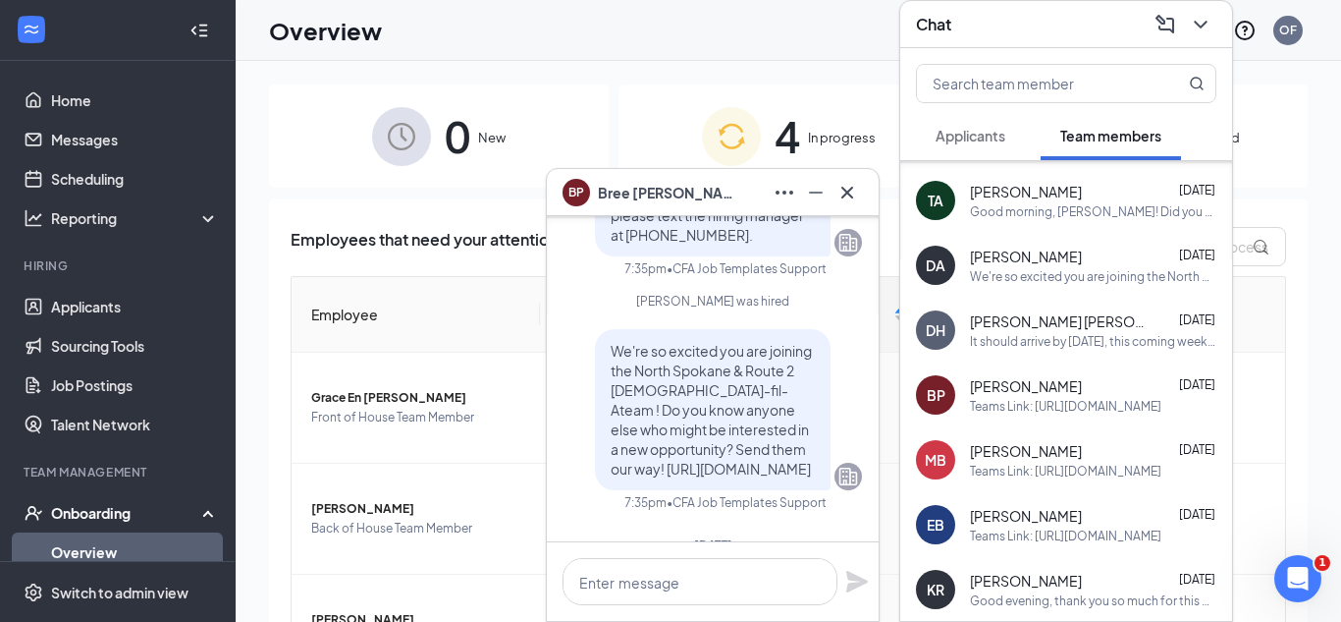
click at [1131, 460] on div "[PERSON_NAME] [DATE] Teams Link: [URL][DOMAIN_NAME]" at bounding box center [1093, 460] width 246 height 38
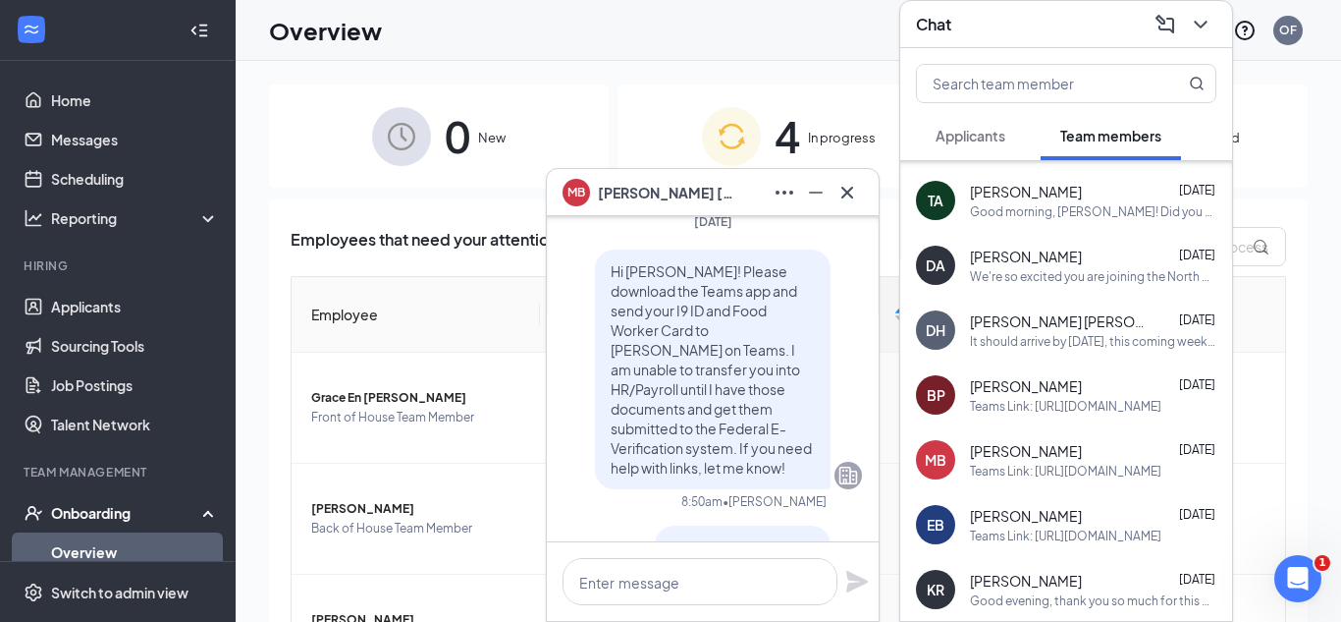
scroll to position [-147, 0]
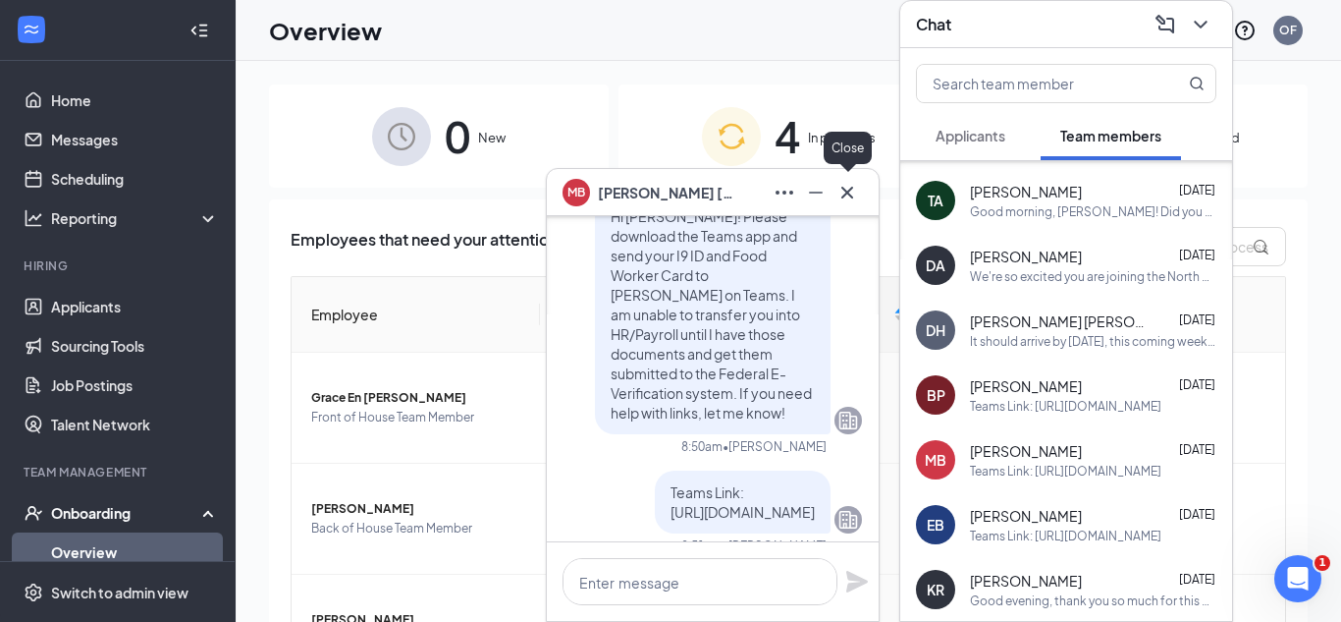
click at [844, 199] on icon "Cross" at bounding box center [848, 193] width 24 height 24
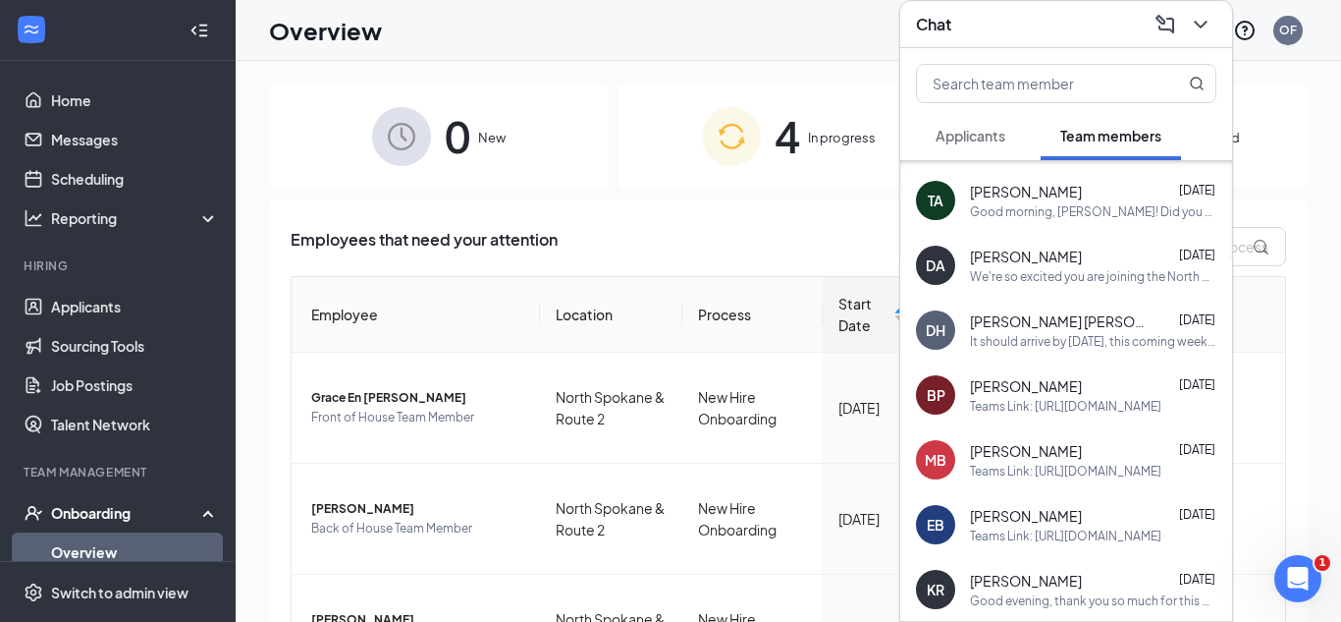
click at [1093, 544] on div "EB [PERSON_NAME] [DATE] Teams Link: [URL][DOMAIN_NAME]" at bounding box center [1066, 524] width 332 height 65
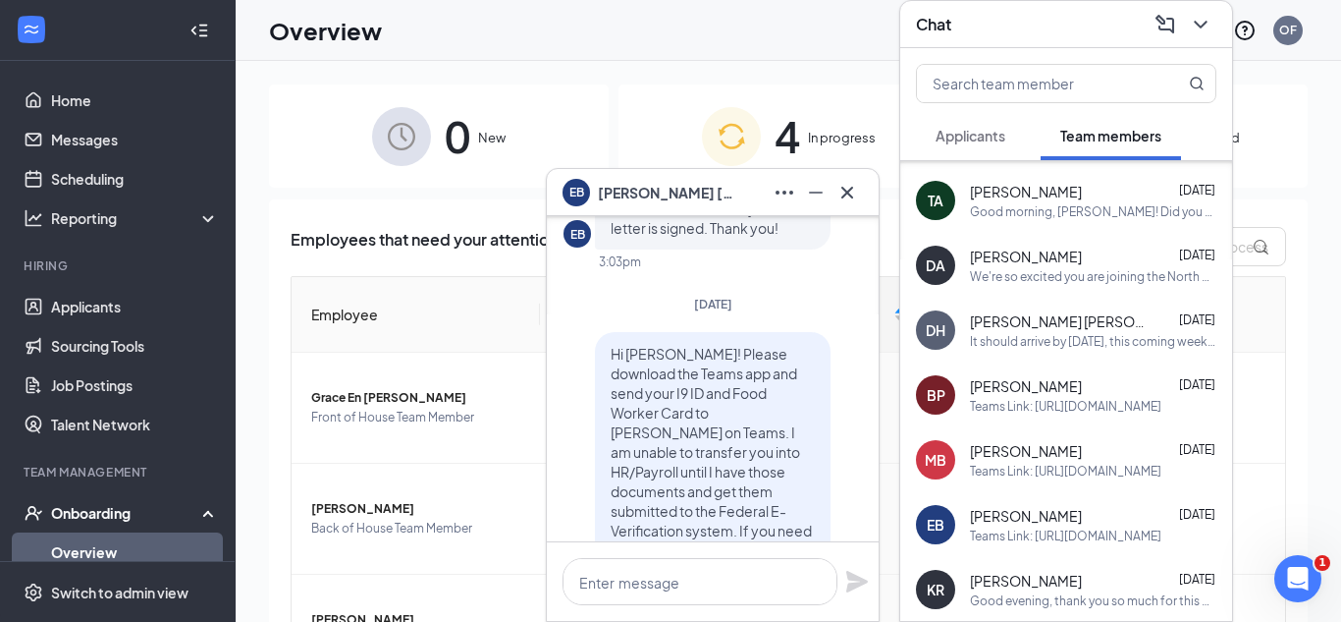
scroll to position [-339, 0]
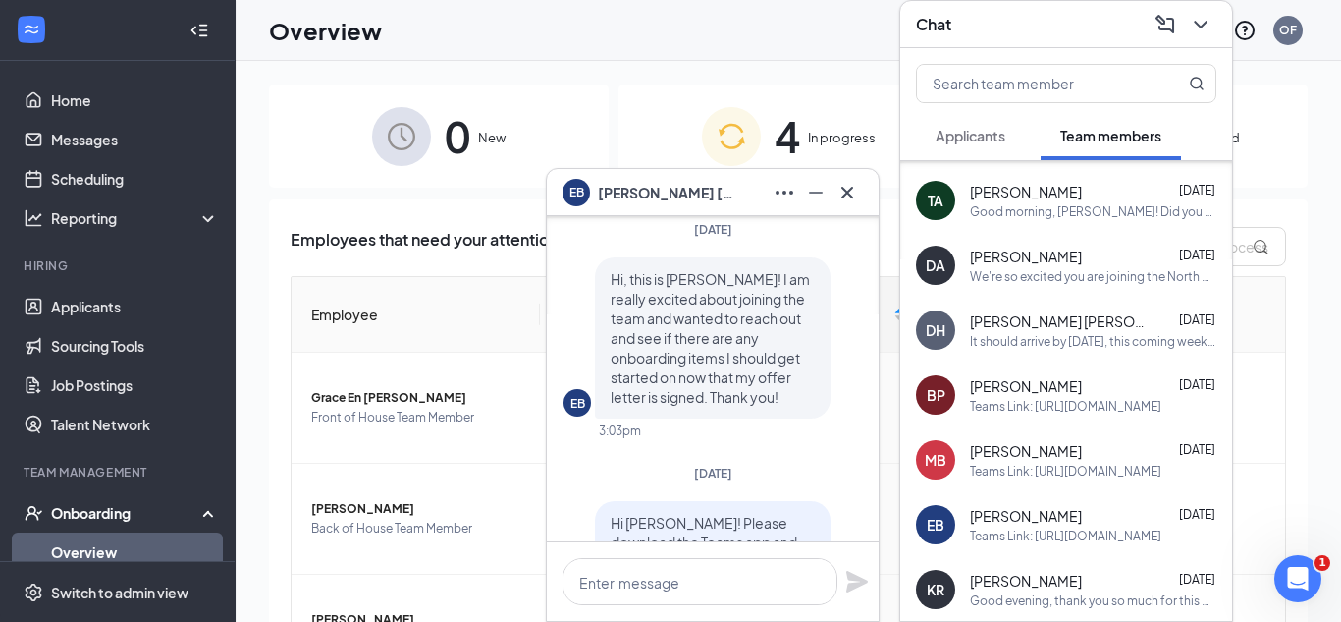
click at [863, 201] on div "EB [PERSON_NAME]" at bounding box center [713, 192] width 332 height 47
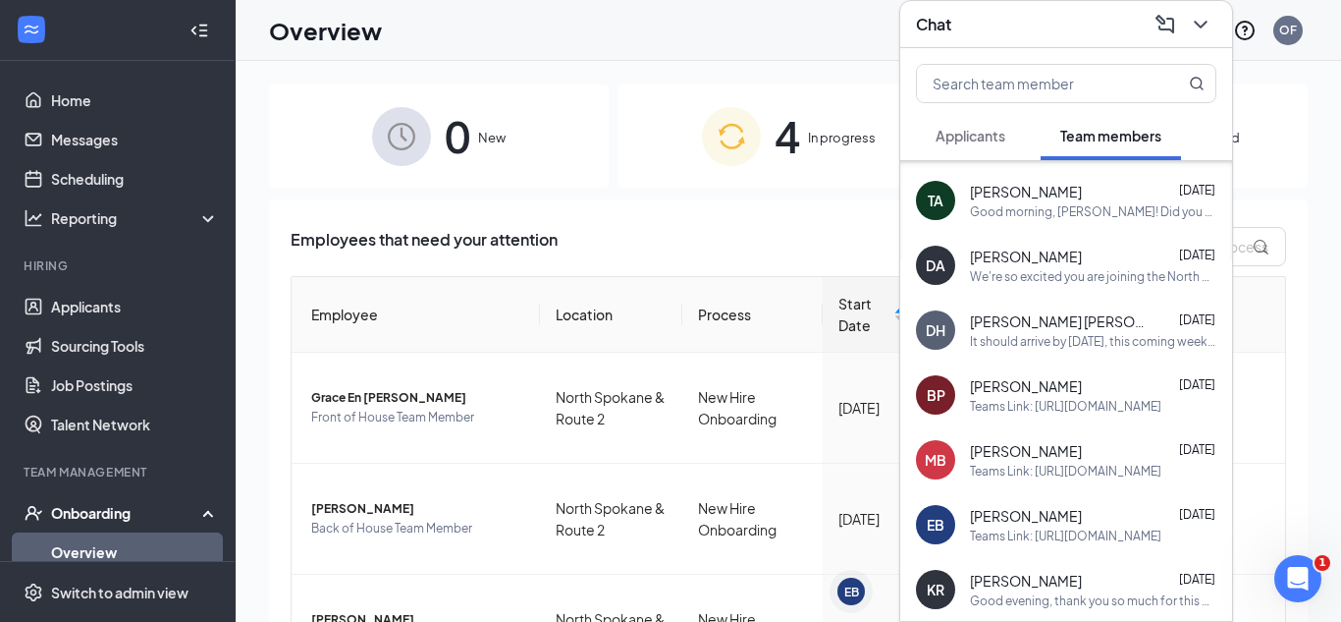
scroll to position [0, 0]
click at [1113, 586] on div "[PERSON_NAME] [DATE]" at bounding box center [1093, 581] width 246 height 20
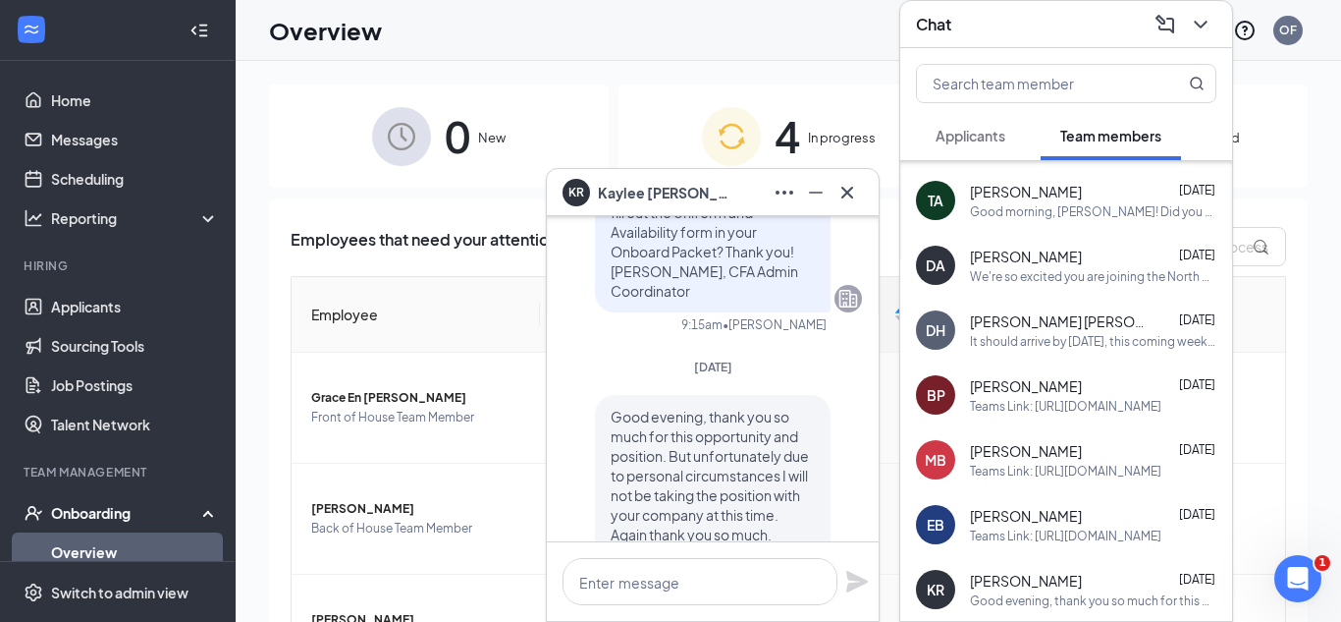
scroll to position [-230, 0]
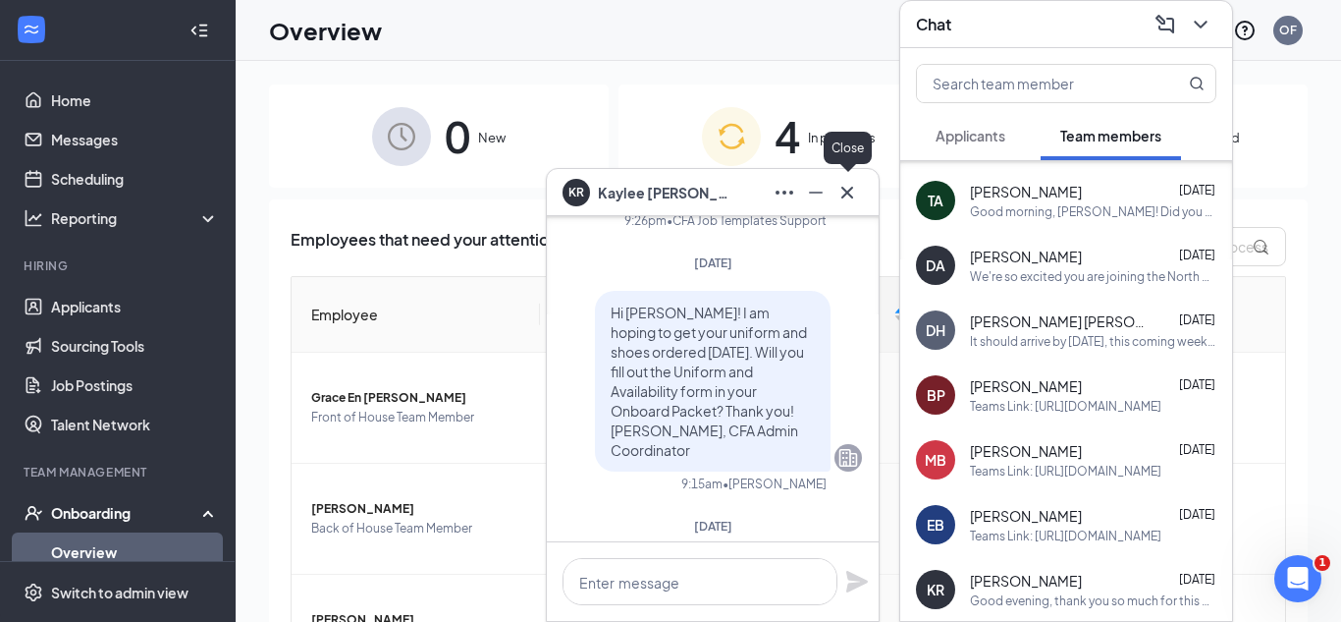
click at [848, 191] on icon "Cross" at bounding box center [848, 192] width 12 height 12
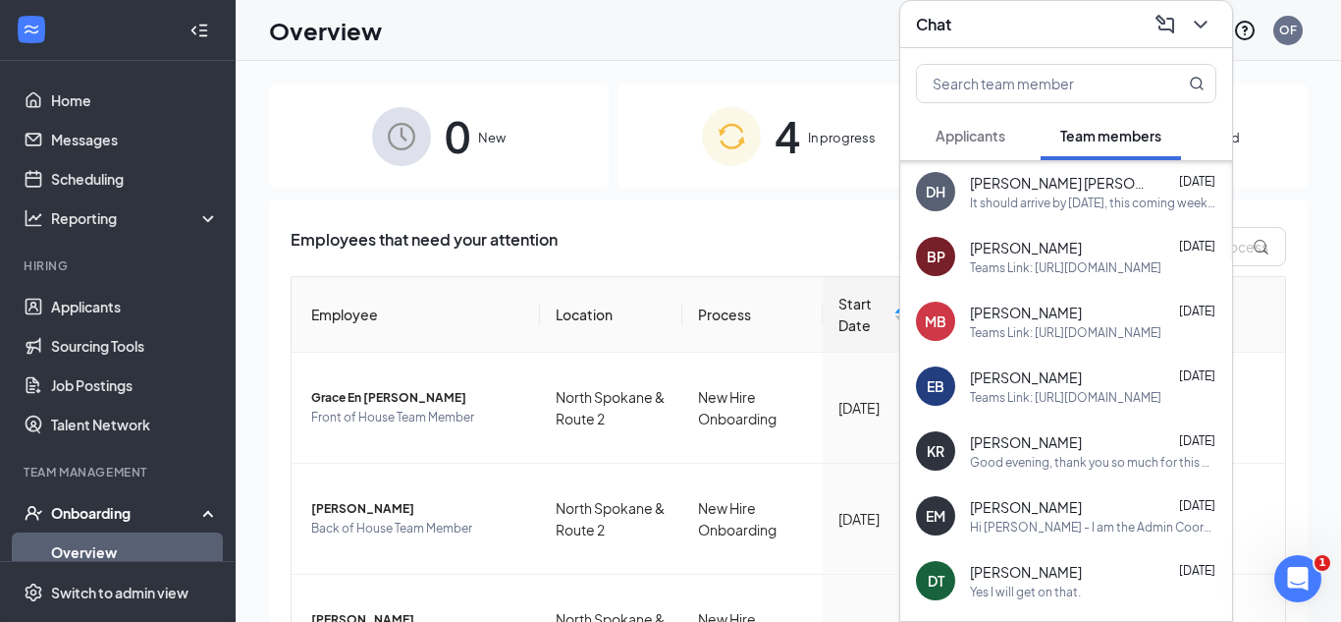
scroll to position [836, 0]
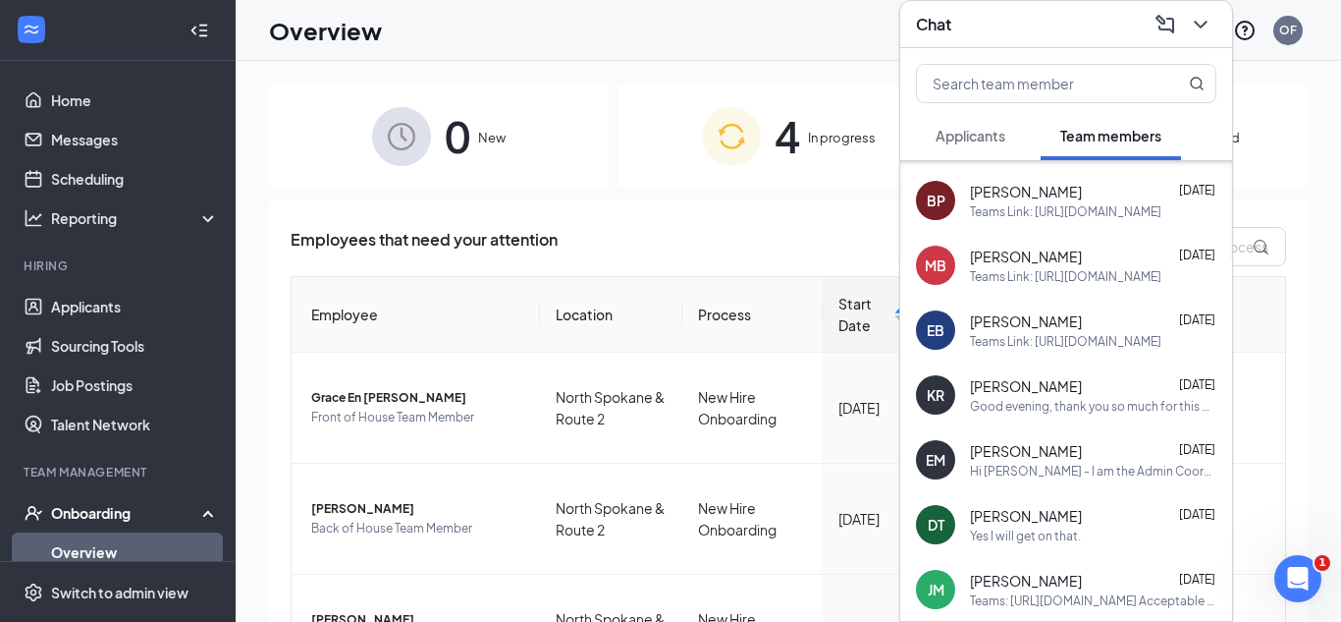
click at [1027, 477] on div "Hi [PERSON_NAME] - I am the Admin Coordinator for CFA [GEOGRAPHIC_DATA] and wou…" at bounding box center [1093, 471] width 246 height 17
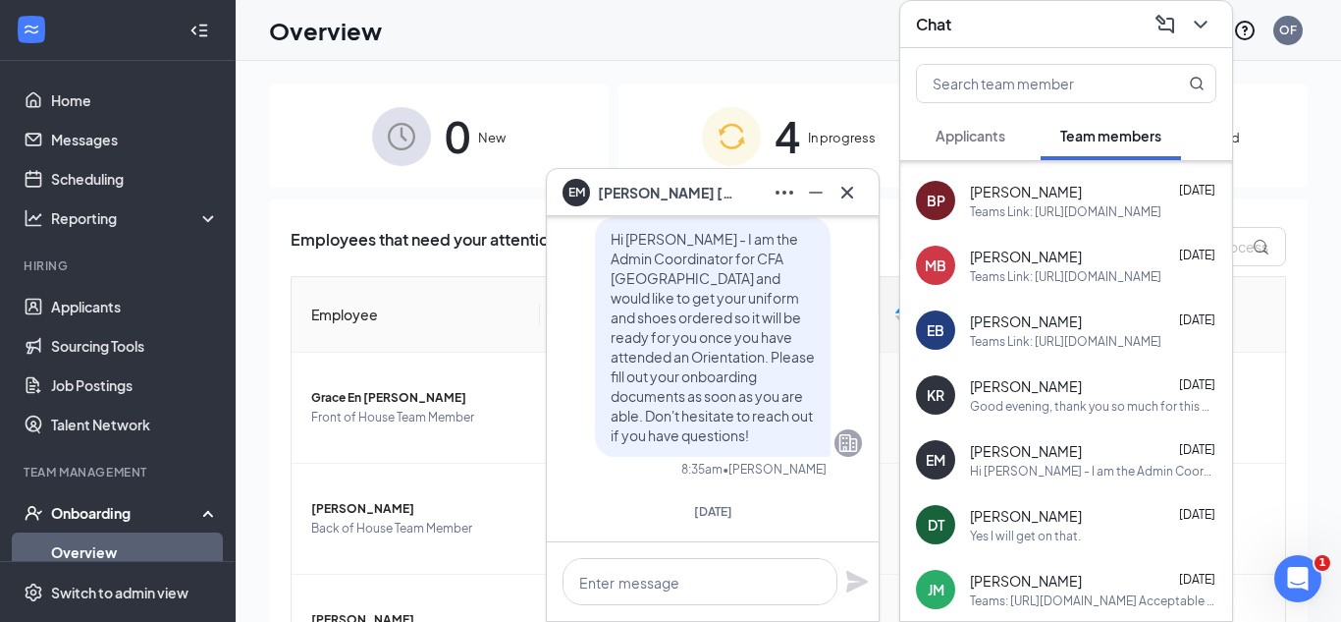
scroll to position [0, 0]
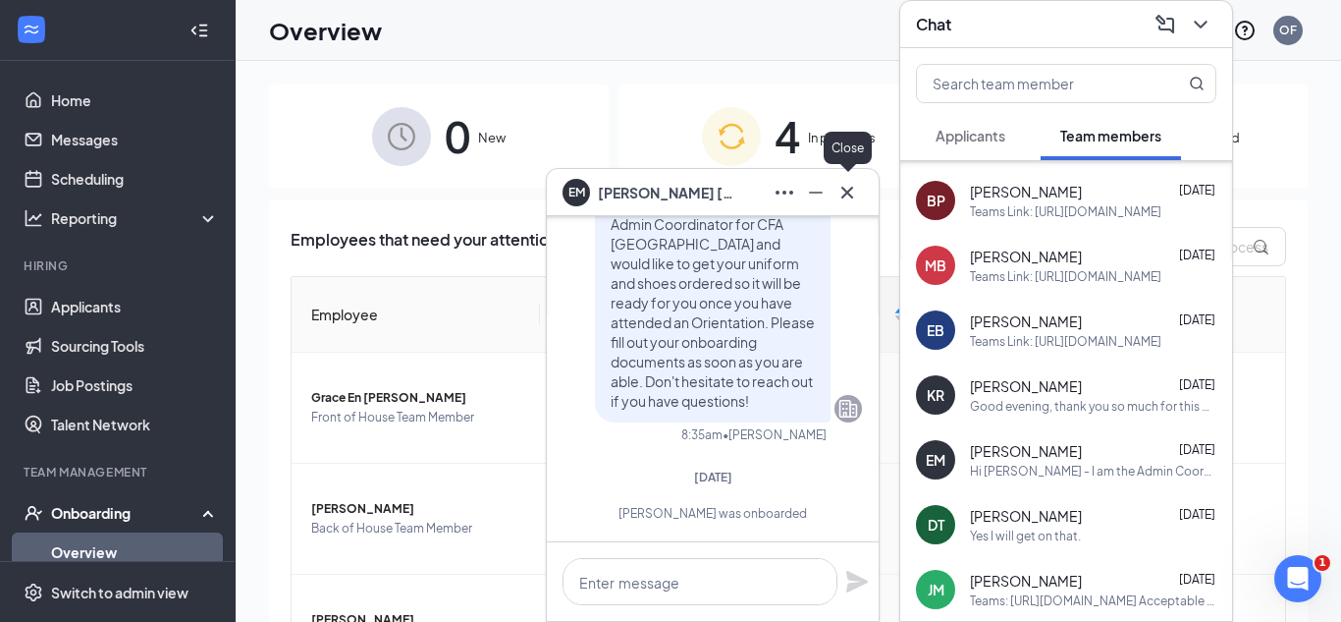
click at [853, 187] on icon "Cross" at bounding box center [848, 193] width 24 height 24
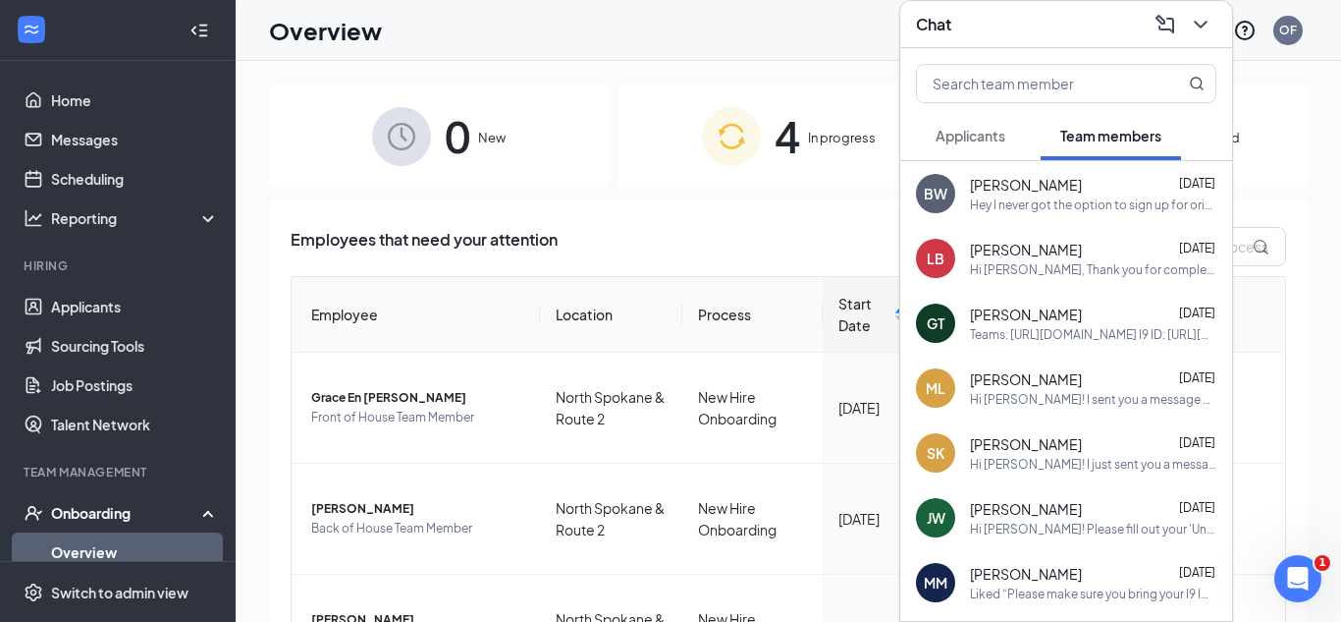
click at [1088, 188] on div "[PERSON_NAME] [DATE]" at bounding box center [1093, 185] width 246 height 20
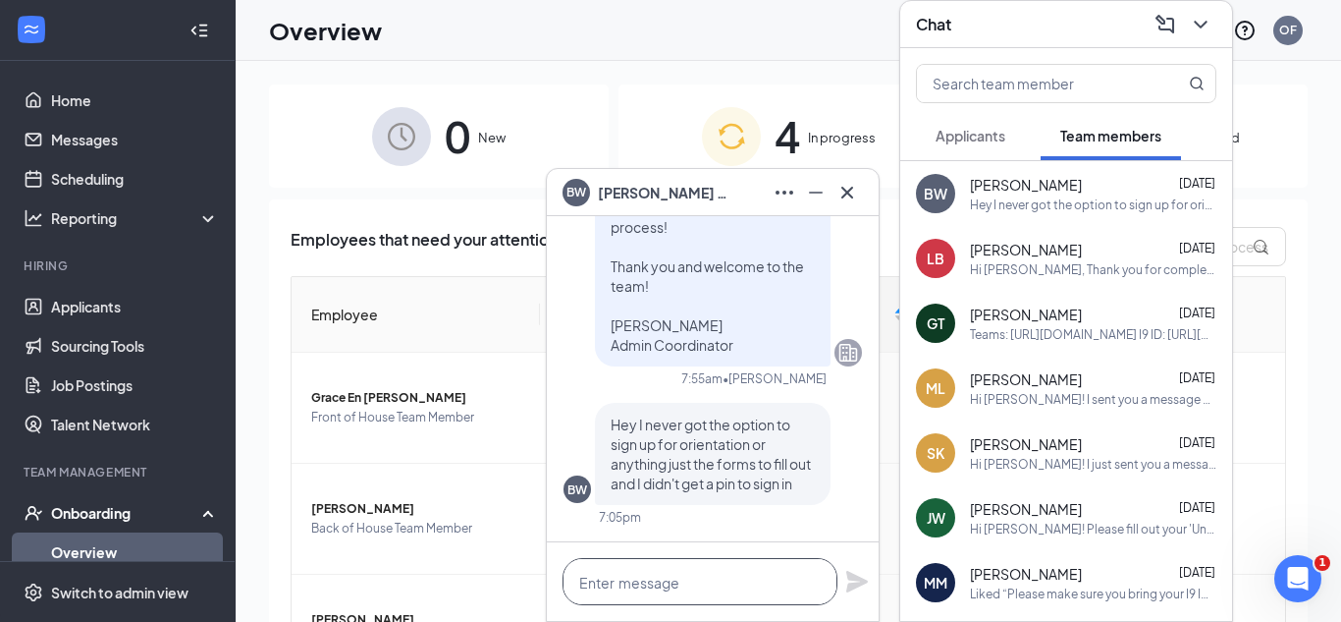
click at [660, 583] on textarea at bounding box center [700, 581] width 275 height 47
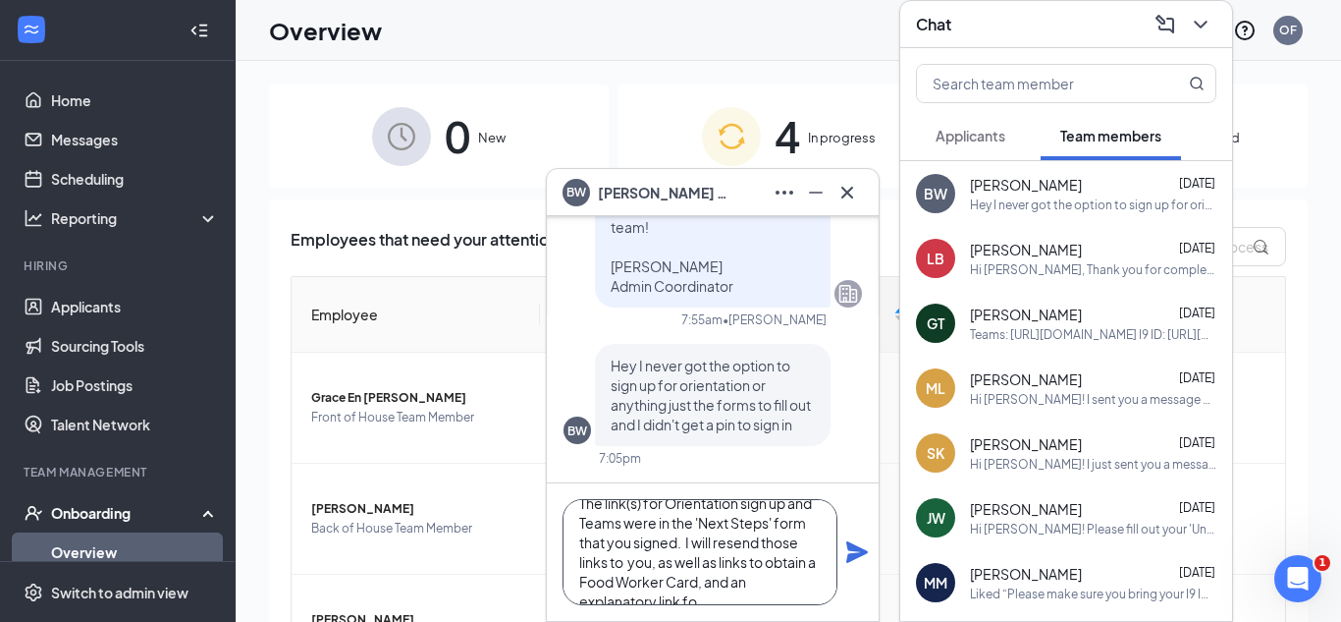
scroll to position [60, 0]
type textarea "Good morning, [PERSON_NAME] - The link(s) for Orientation sign up and Teams wer…"
click at [858, 553] on icon "Plane" at bounding box center [857, 552] width 22 height 22
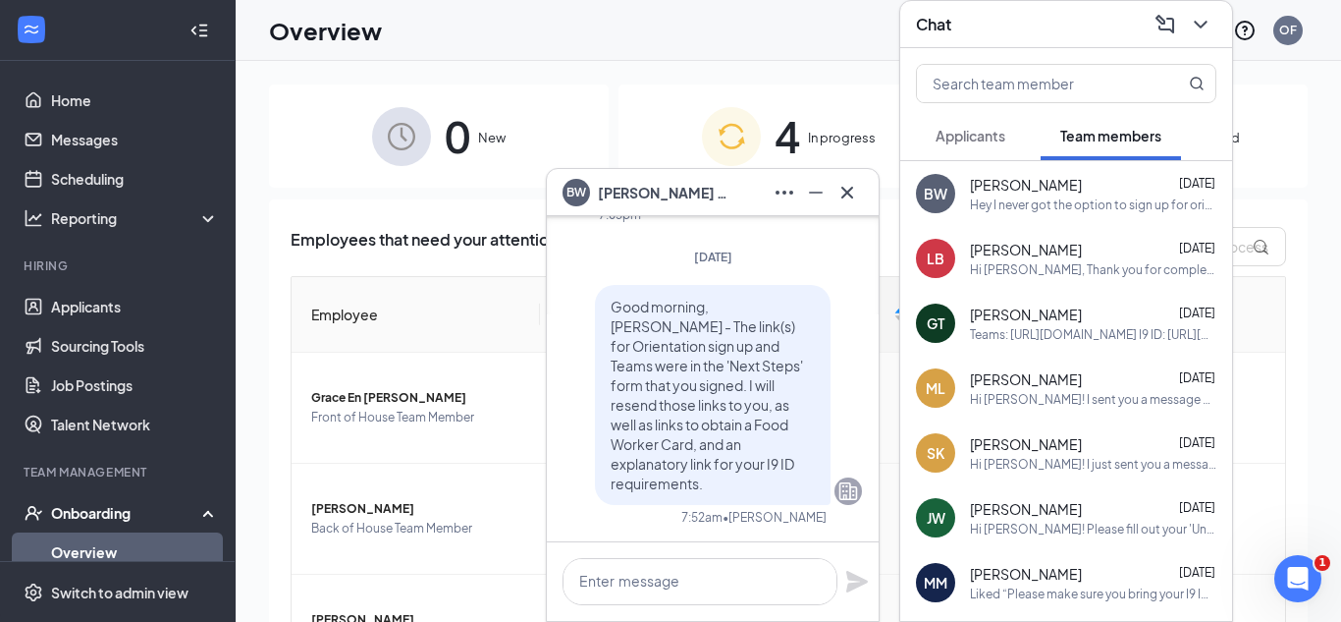
scroll to position [0, 0]
click at [737, 583] on textarea at bounding box center [700, 581] width 275 height 47
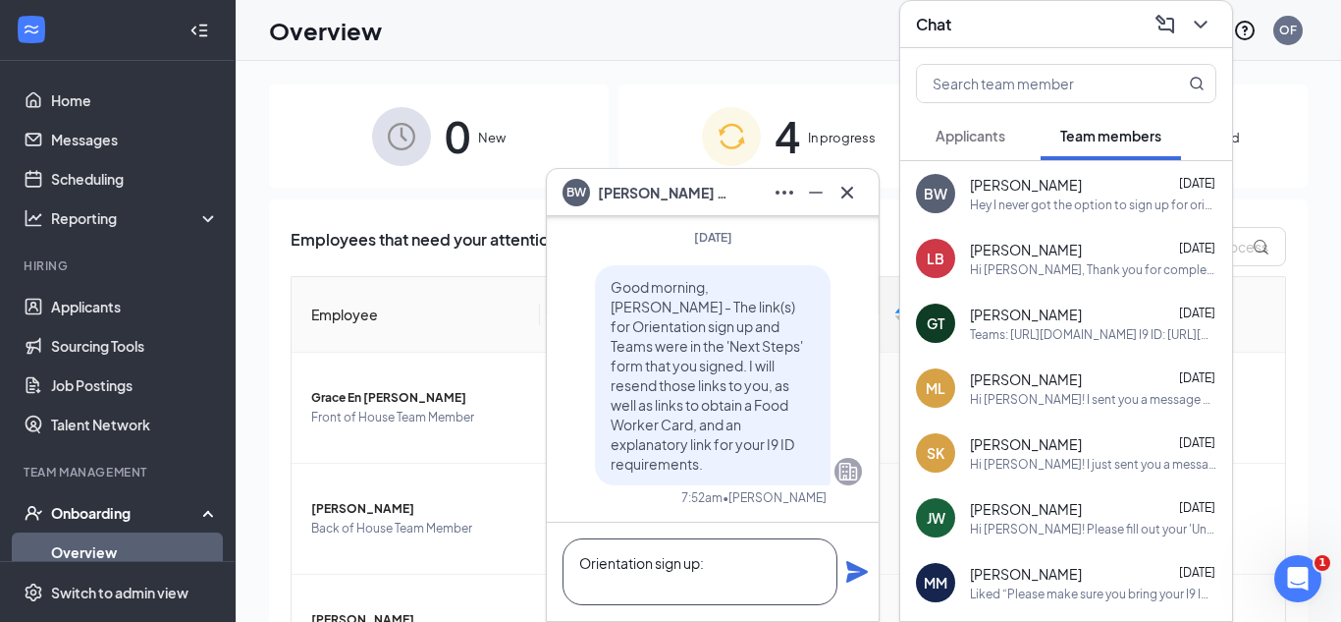
paste textarea "[URL][DOMAIN_NAME]"
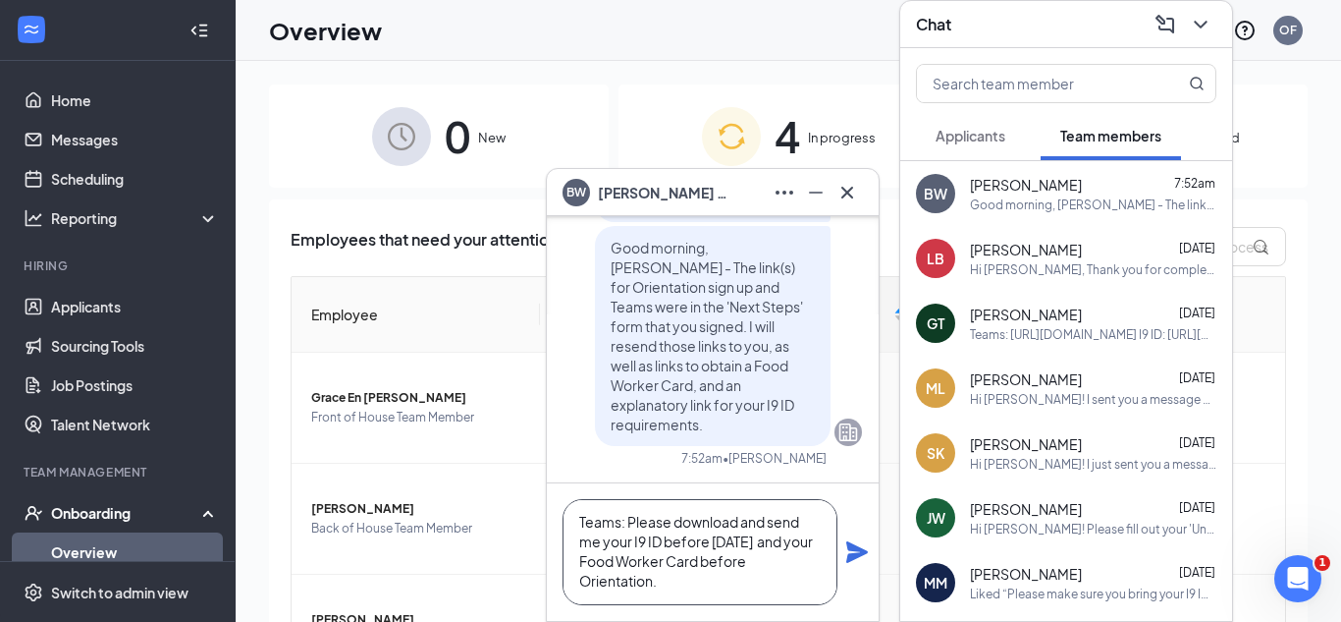
scroll to position [119, 0]
paste textarea "[URL][DOMAIN_NAME]"
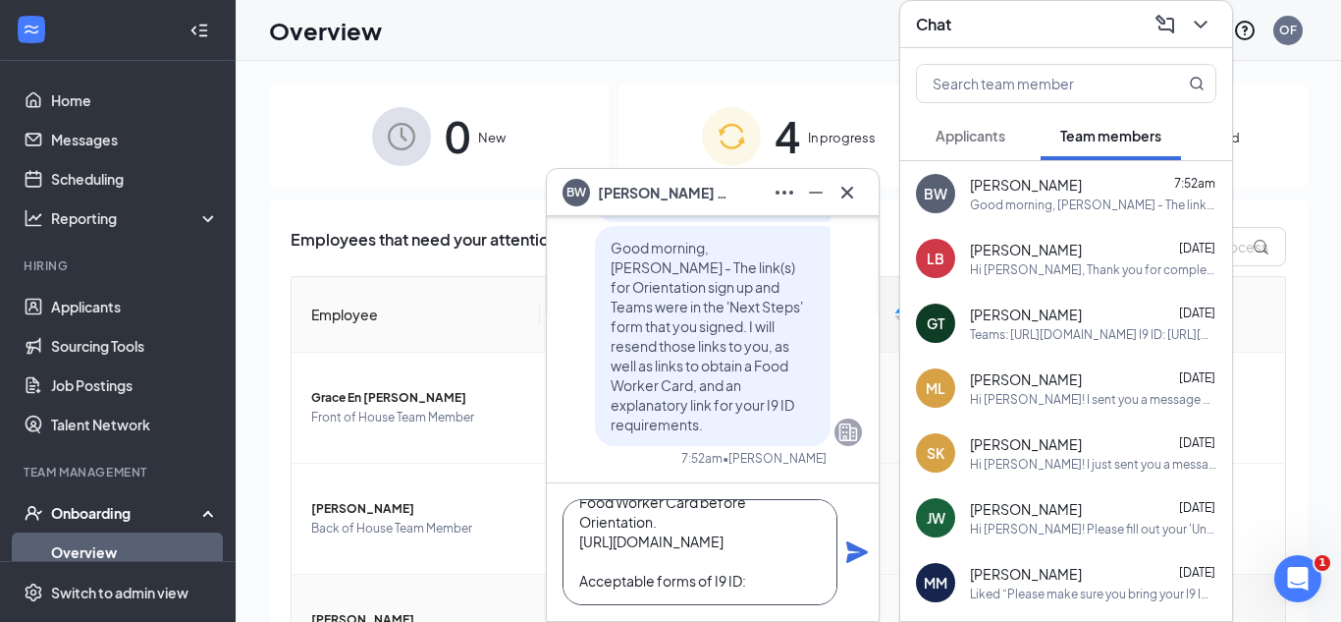
scroll to position [197, 0]
paste textarea "[URL]"
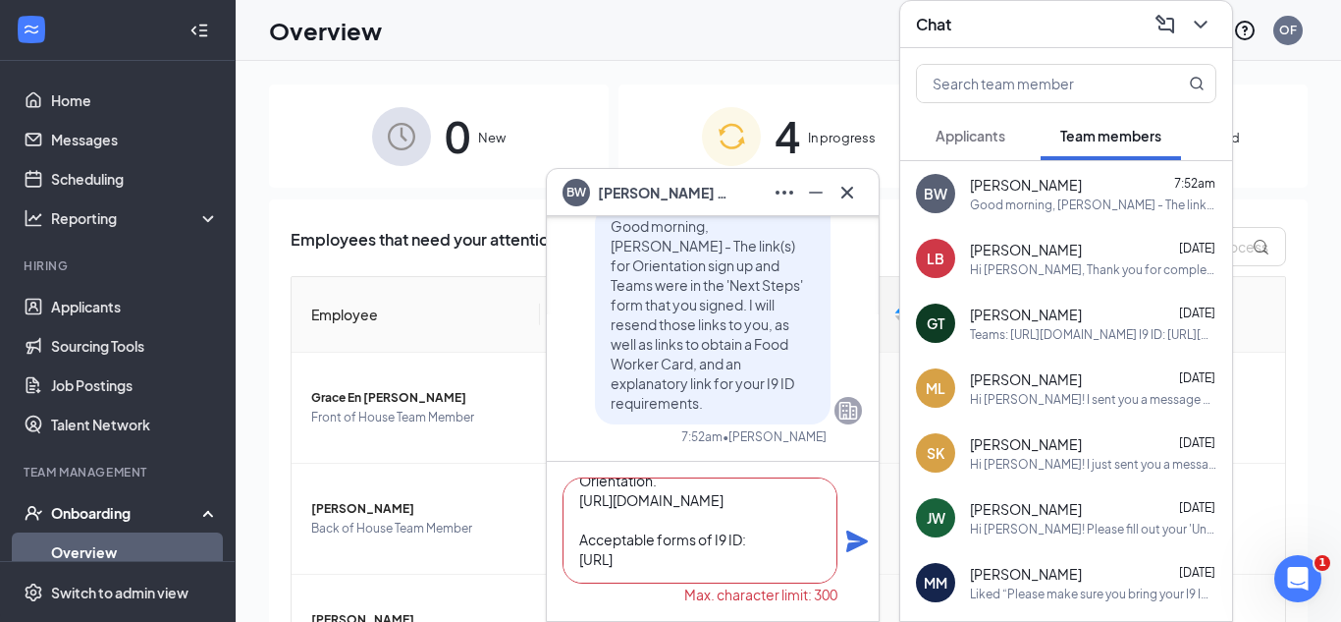
type textarea "Orientation sign up: [URL][DOMAIN_NAME] Teams: Please download and send me your…"
click at [856, 546] on icon "Plane" at bounding box center [857, 541] width 22 height 22
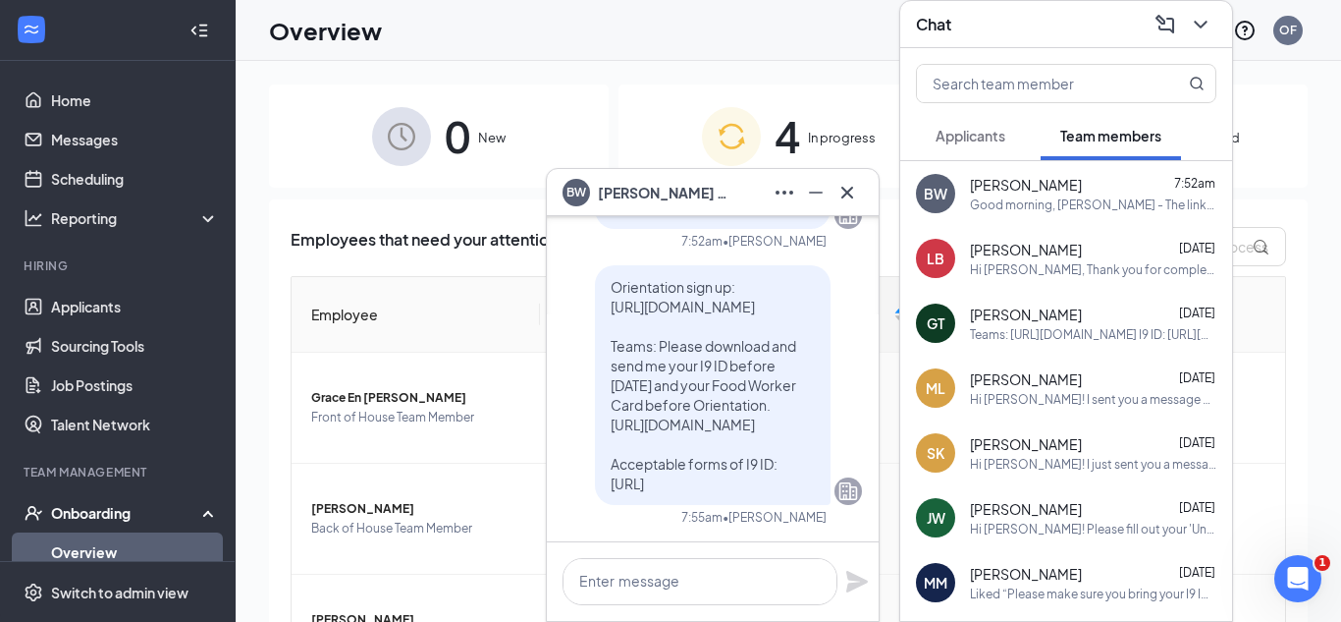
scroll to position [0, 0]
click at [729, 566] on textarea at bounding box center [700, 581] width 275 height 47
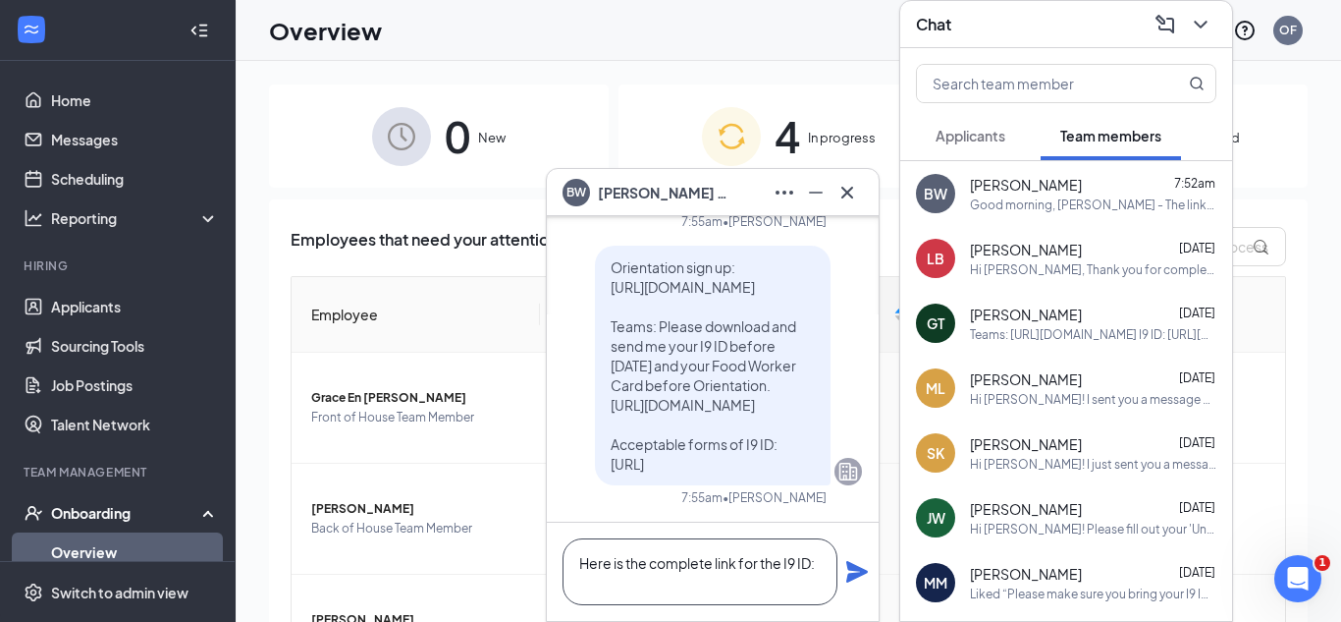
paste textarea "[URL][DOMAIN_NAME]"
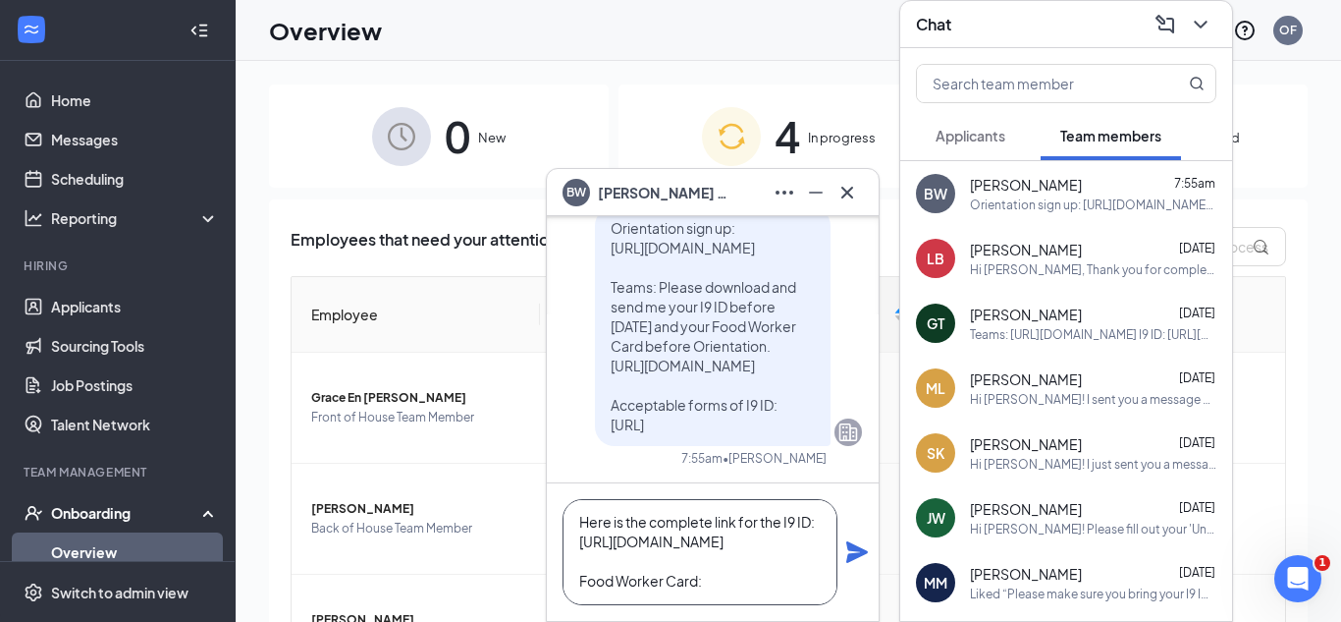
scroll to position [60, 0]
paste textarea "[URL][DOMAIN_NAME]"
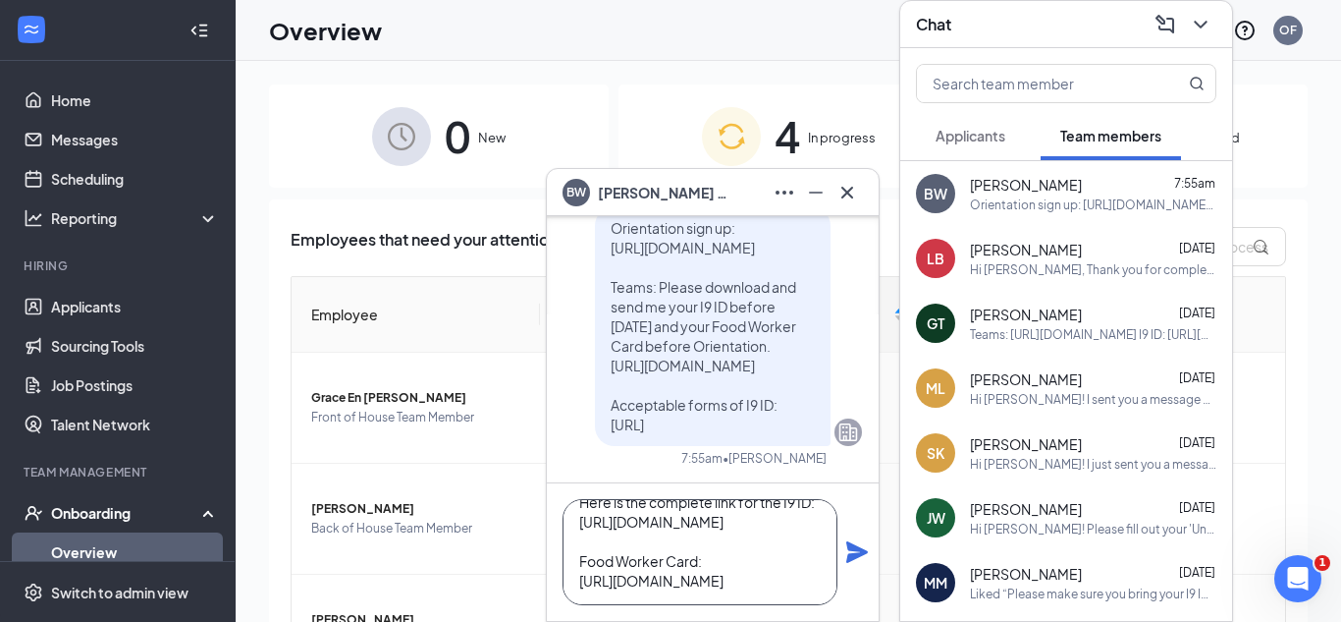
scroll to position [80, 0]
type textarea "Here is the complete link for the I9 ID: [URL][DOMAIN_NAME] Food Worker Card: […"
click at [850, 554] on icon "Plane" at bounding box center [857, 552] width 22 height 22
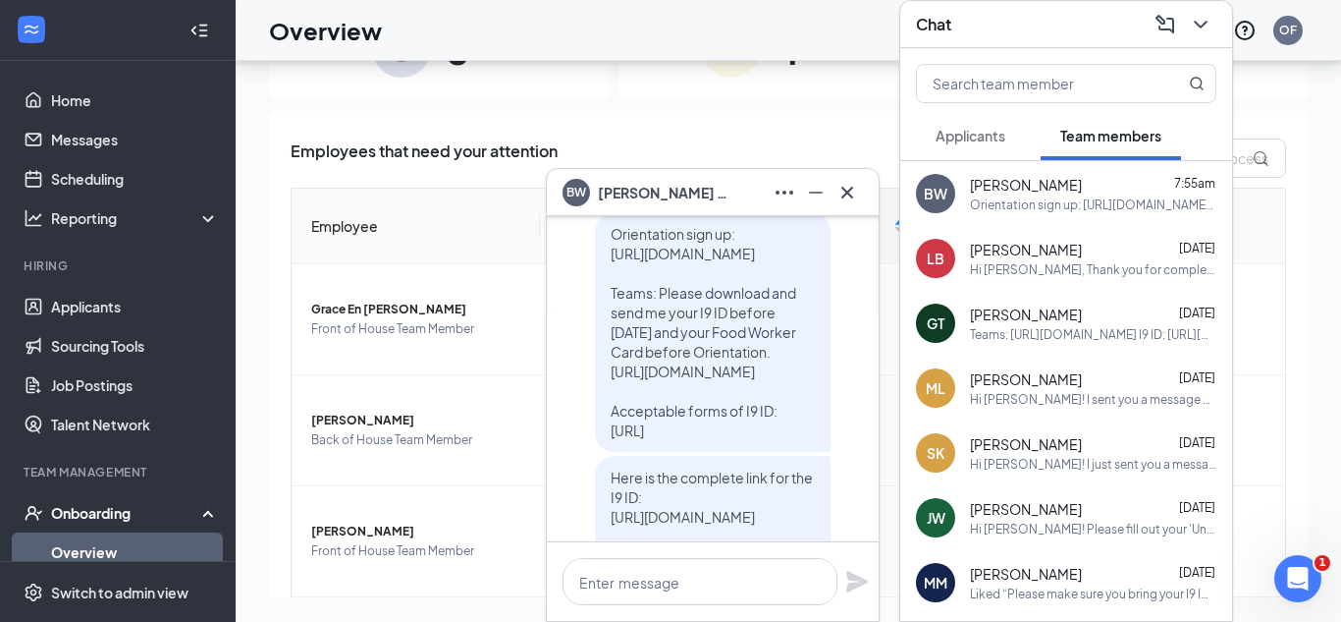
scroll to position [-528, 0]
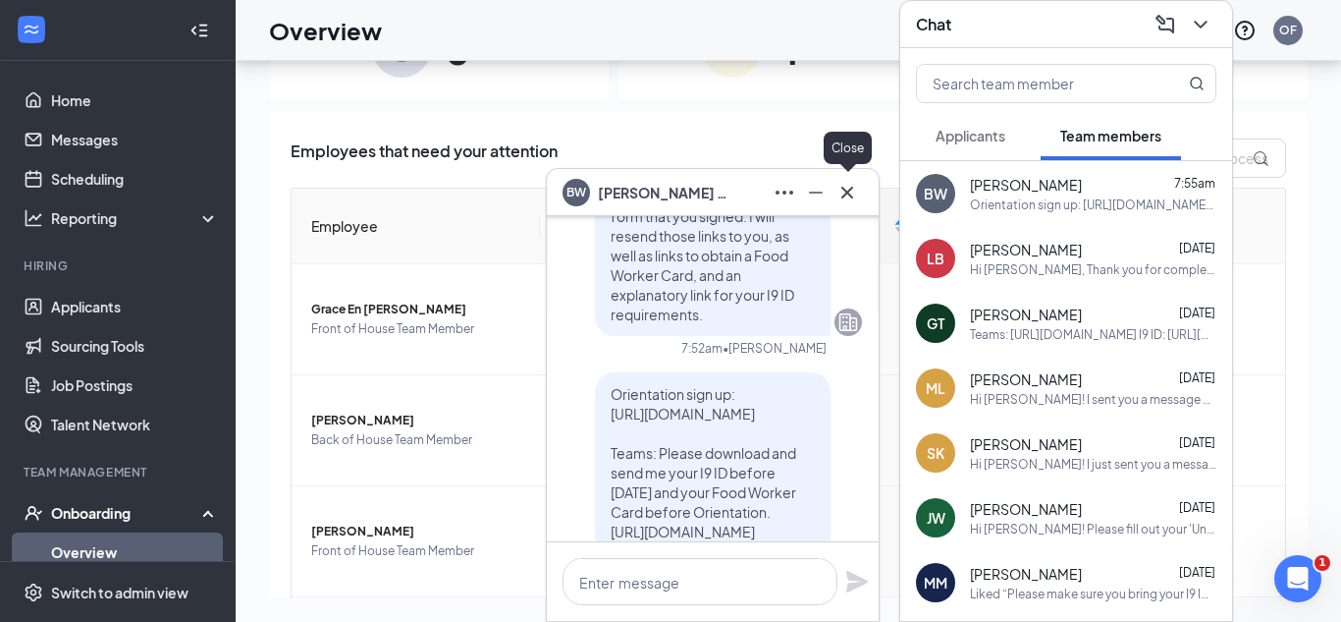
click at [848, 187] on icon "Cross" at bounding box center [848, 193] width 24 height 24
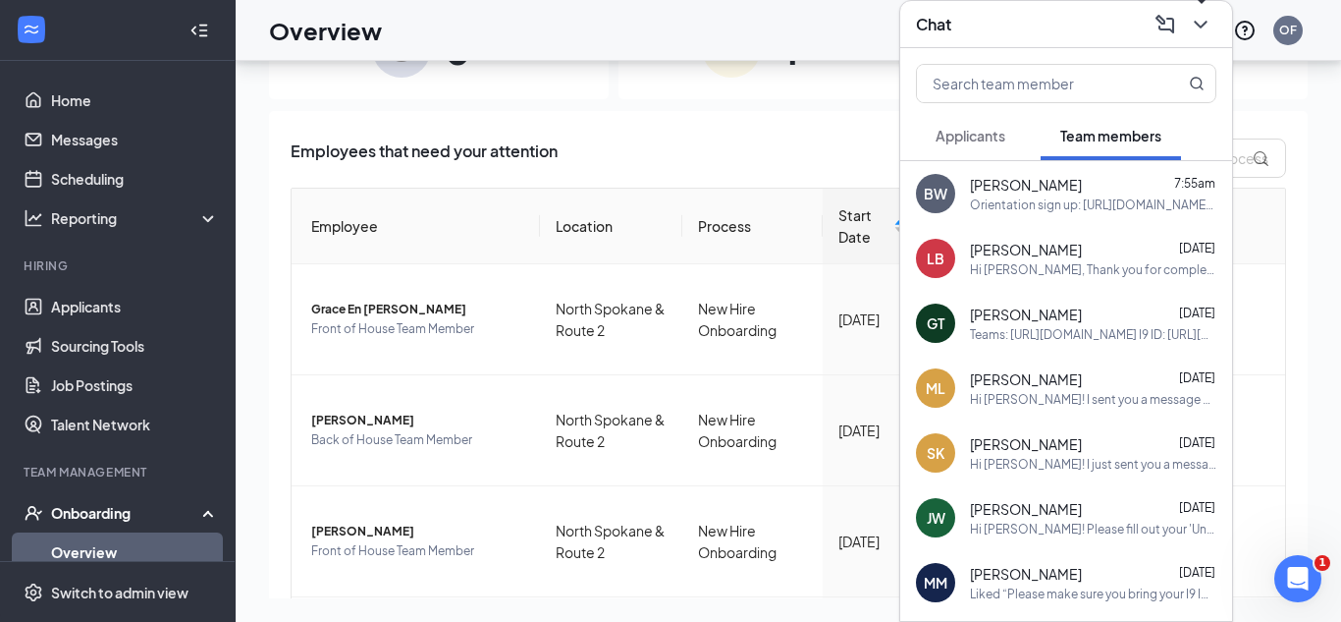
click at [1192, 16] on icon "ChevronDown" at bounding box center [1201, 25] width 24 height 24
